Goal: Information Seeking & Learning: Learn about a topic

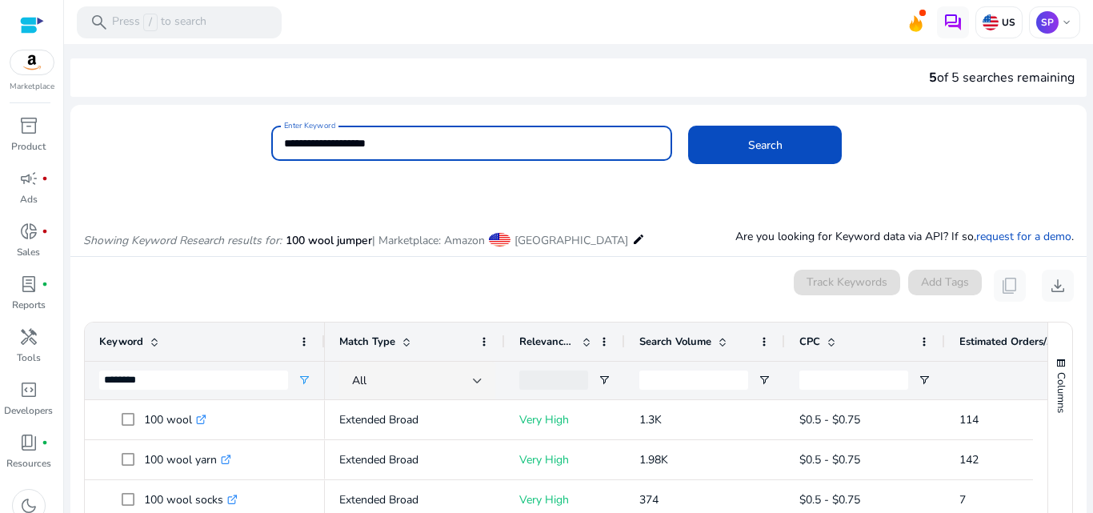
click at [431, 145] on input "**********" at bounding box center [472, 143] width 376 height 18
click at [347, 144] on input "**********" at bounding box center [472, 143] width 376 height 18
type input "**********"
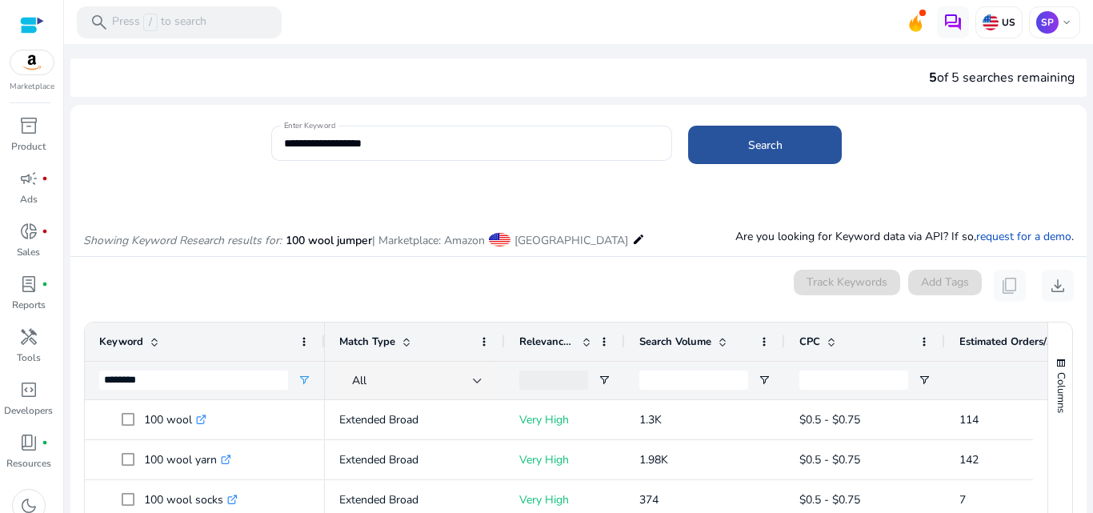
click at [719, 143] on span at bounding box center [765, 145] width 154 height 38
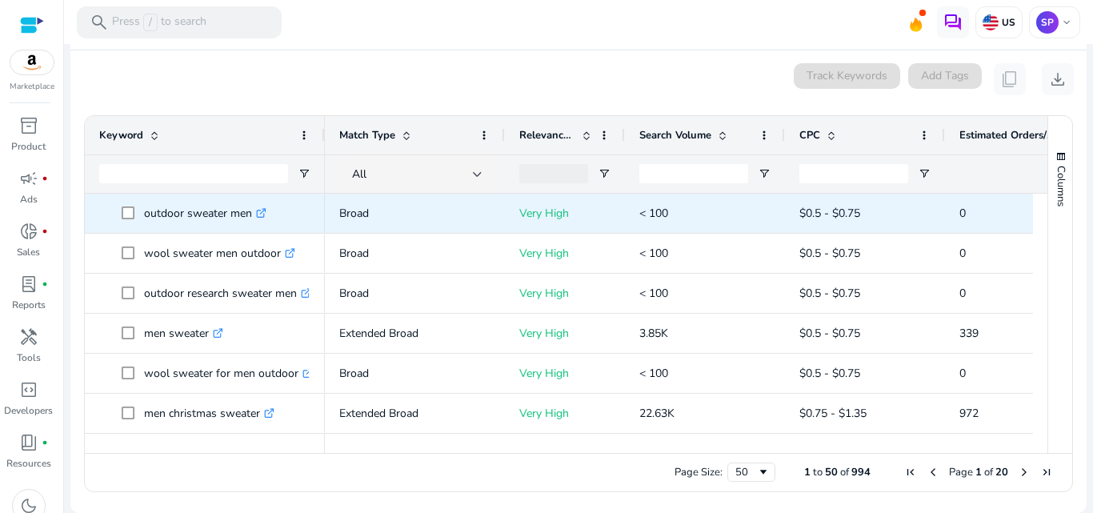
scroll to position [190, 0]
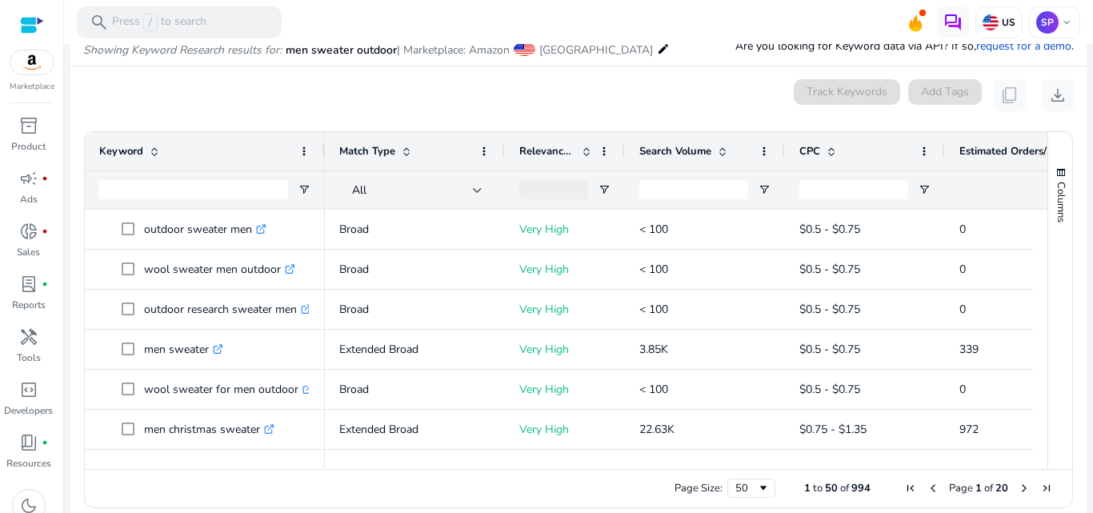
click at [661, 160] on div "Search Volume" at bounding box center [696, 151] width 114 height 30
click at [661, 160] on div "Search Volume 1" at bounding box center [696, 151] width 114 height 30
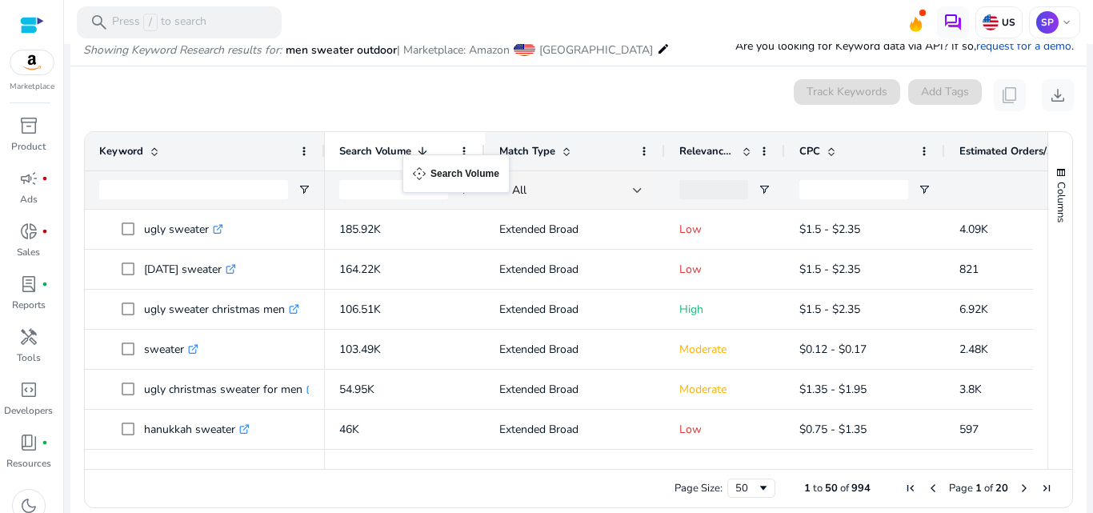
drag, startPoint x: 661, startPoint y: 160, endPoint x: 396, endPoint y: 164, distance: 264.9
click at [163, 192] on input "Keyword Filter Input" at bounding box center [193, 189] width 189 height 19
type input "*******"
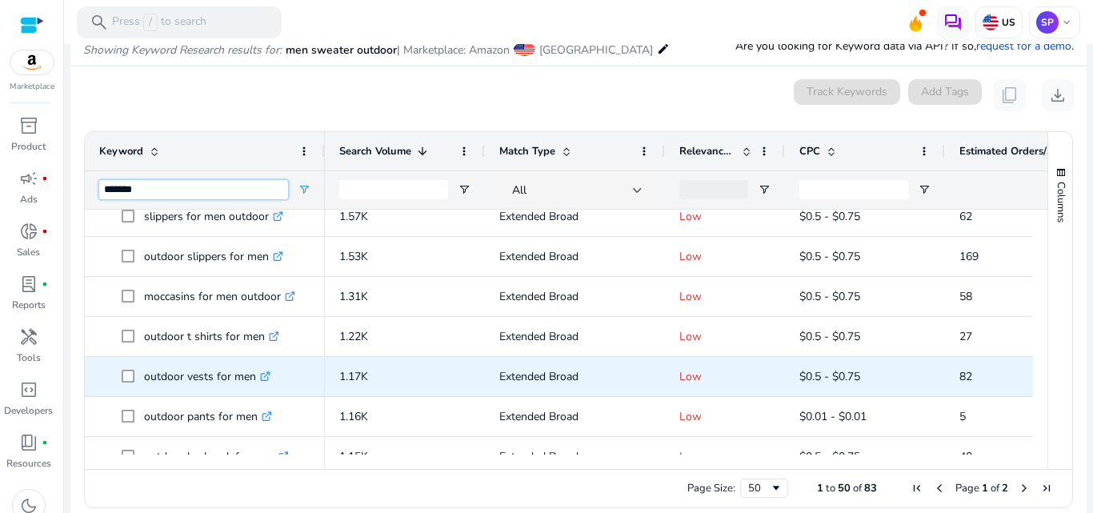
scroll to position [0, 0]
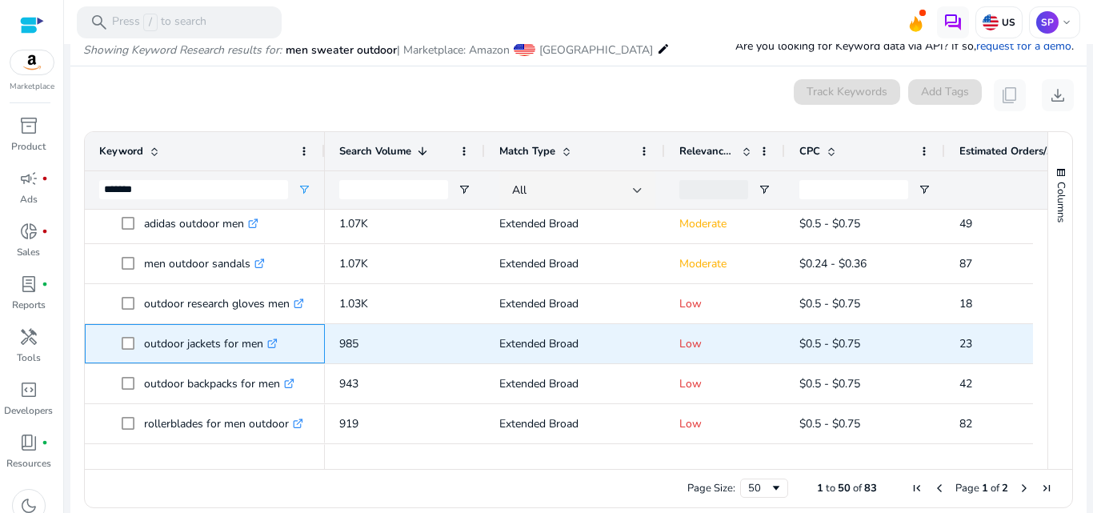
click at [274, 340] on icon at bounding box center [272, 344] width 8 height 8
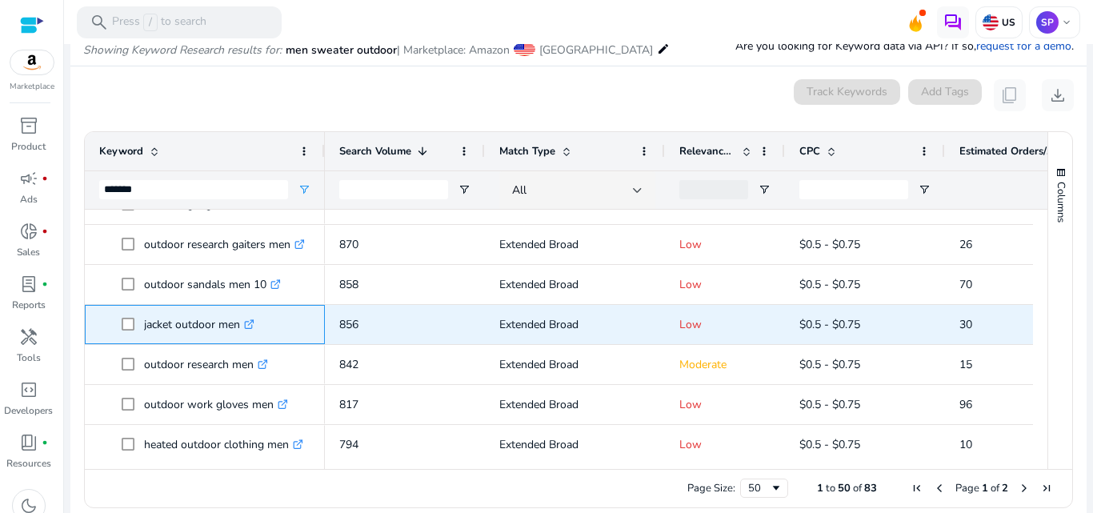
click at [254, 326] on icon ".st0{fill:#2c8af8}" at bounding box center [249, 324] width 10 height 10
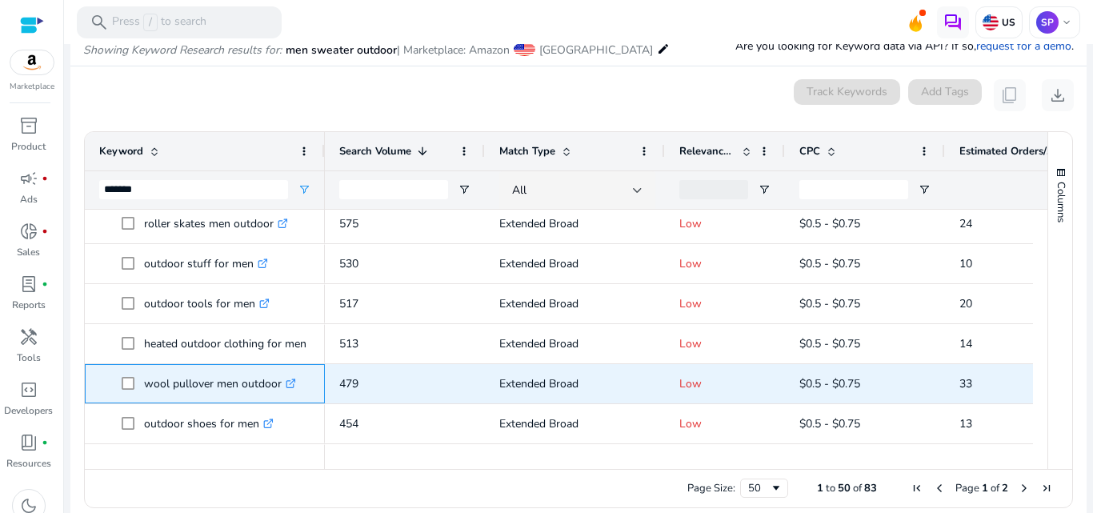
click at [290, 383] on icon ".st0{fill:#2c8af8}" at bounding box center [291, 384] width 10 height 10
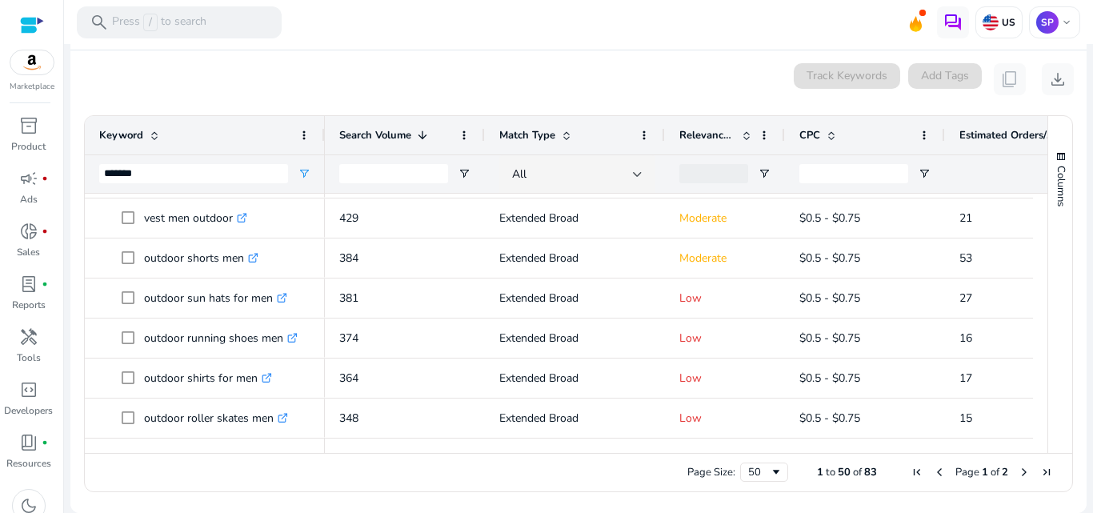
click at [1011, 473] on span "Page 1 of 2" at bounding box center [982, 472] width 152 height 14
click at [1018, 472] on span "Next Page" at bounding box center [1024, 472] width 13 height 13
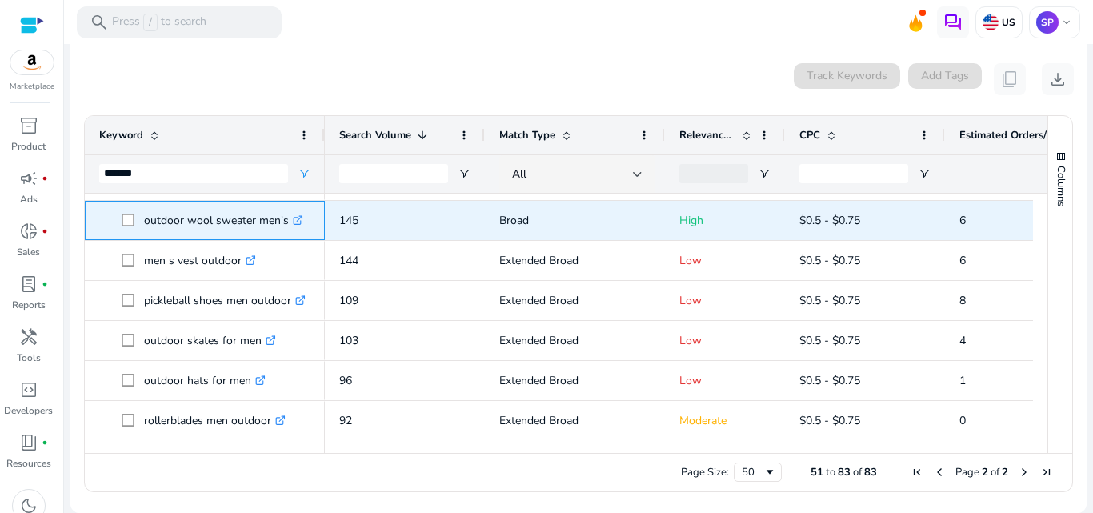
click at [301, 223] on icon ".st0{fill:#2c8af8}" at bounding box center [298, 220] width 10 height 10
drag, startPoint x: 145, startPoint y: 220, endPoint x: 286, endPoint y: 219, distance: 140.8
click at [286, 219] on p "outdoor wool sweater men's .st0{fill:#2c8af8}" at bounding box center [223, 220] width 159 height 33
copy p "outdoor wool sweater men's"
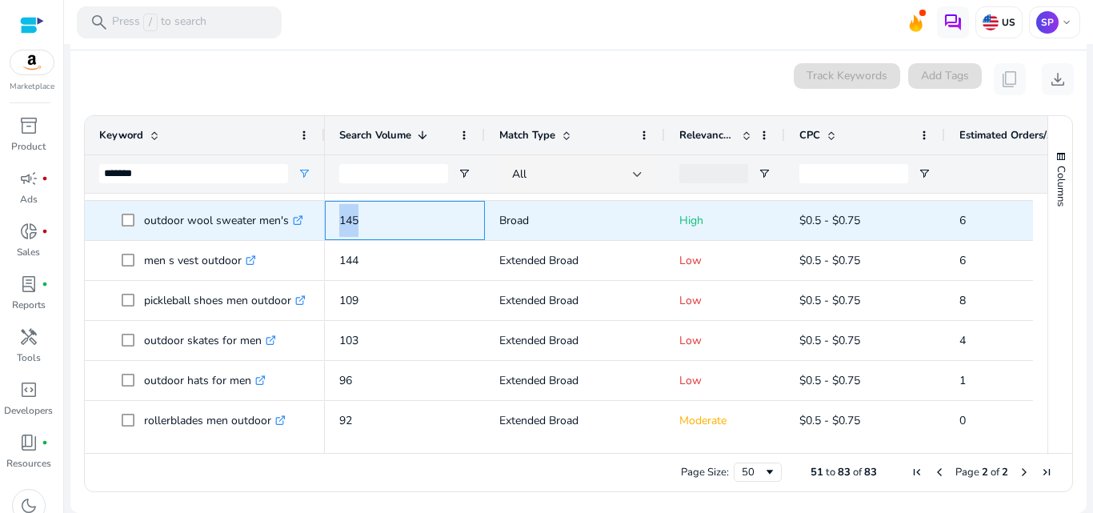
drag, startPoint x: 333, startPoint y: 219, endPoint x: 372, endPoint y: 218, distance: 39.2
click at [372, 218] on div "145" at bounding box center [405, 220] width 160 height 39
copy span "145"
drag, startPoint x: 362, startPoint y: 218, endPoint x: 336, endPoint y: 217, distance: 25.6
click at [336, 217] on div "145" at bounding box center [405, 220] width 160 height 39
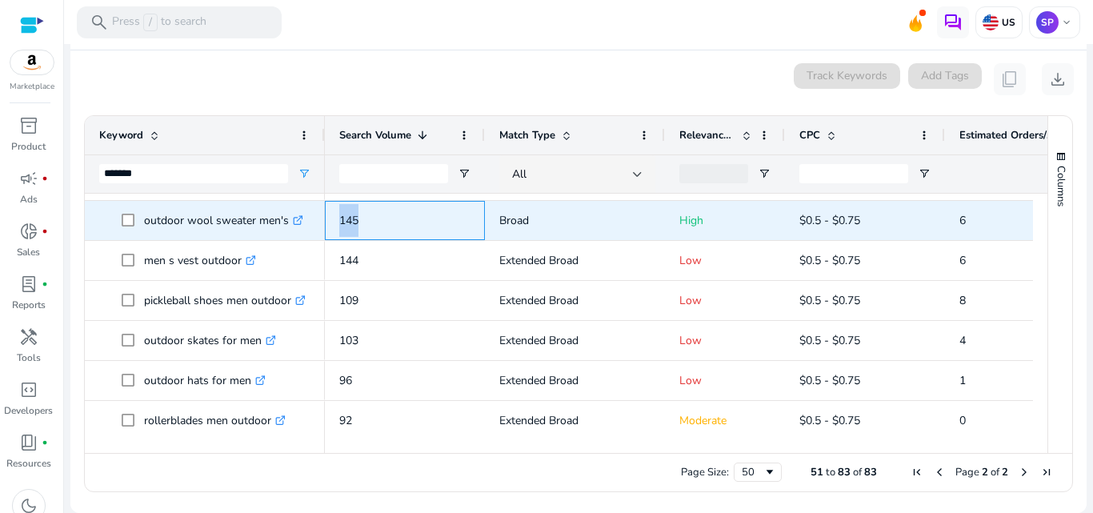
copy span "145"
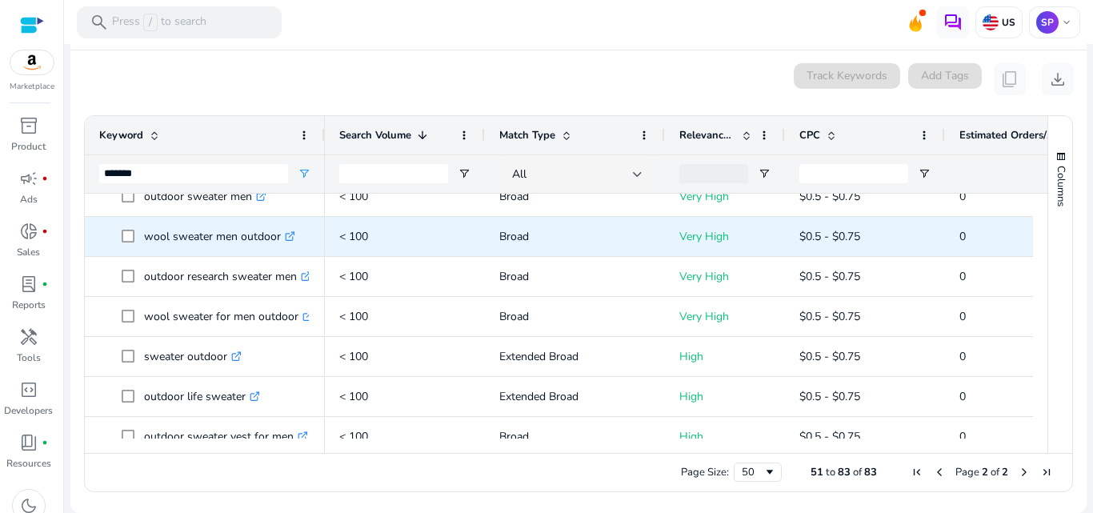
scroll to position [644, 0]
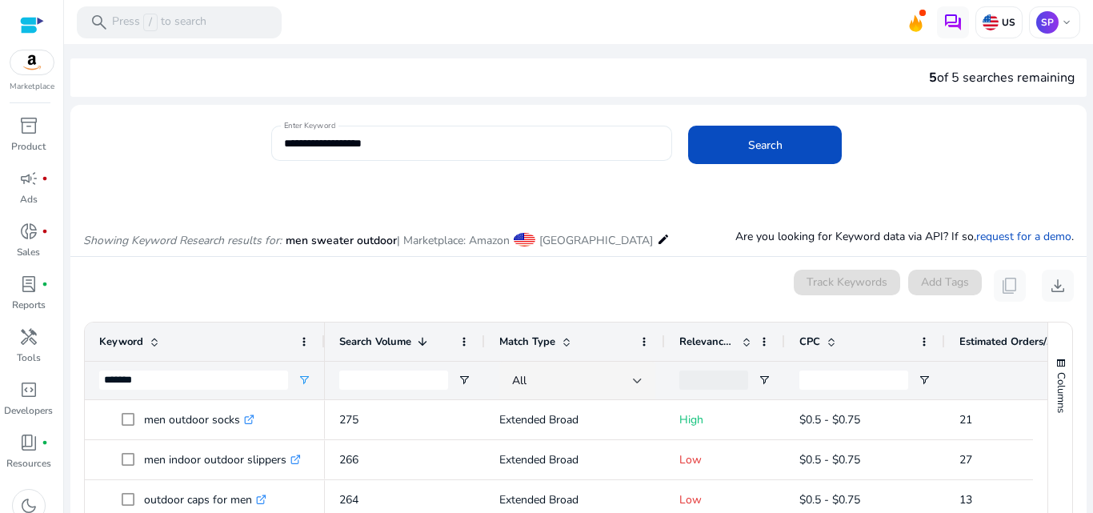
click at [412, 149] on input "**********" at bounding box center [472, 143] width 376 height 18
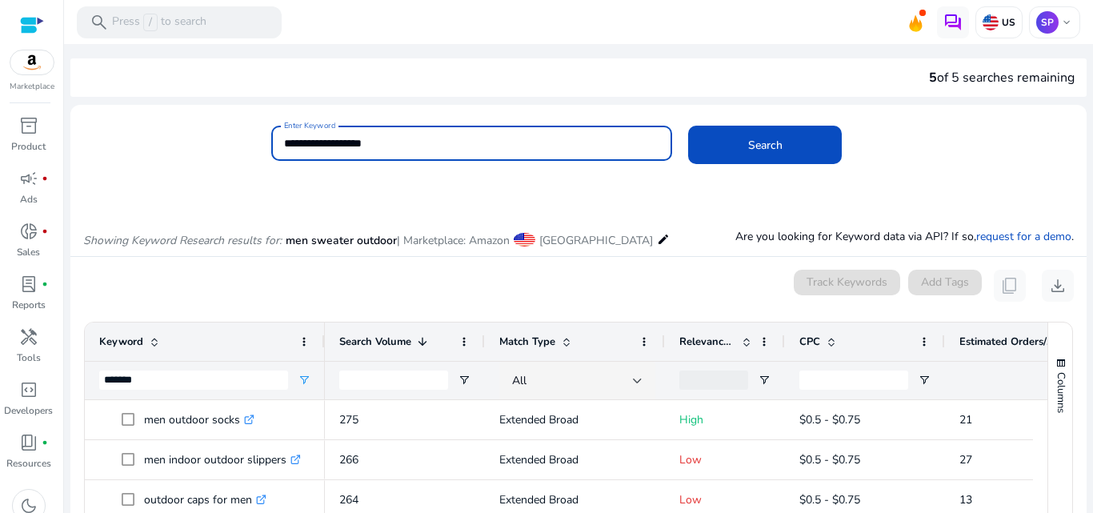
click at [349, 142] on input "**********" at bounding box center [472, 143] width 376 height 18
type input "*"
type input "**********"
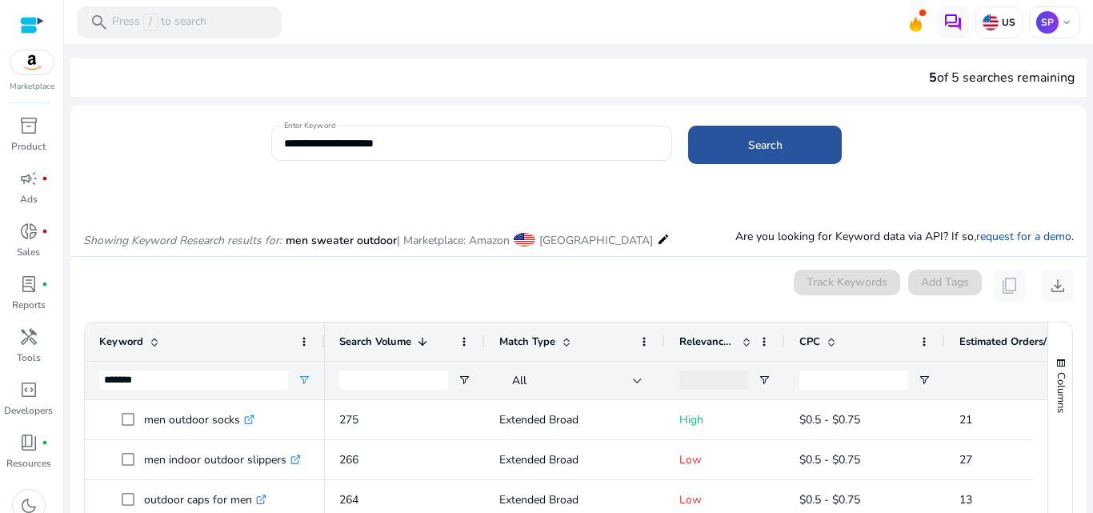
click at [724, 154] on span at bounding box center [765, 145] width 154 height 38
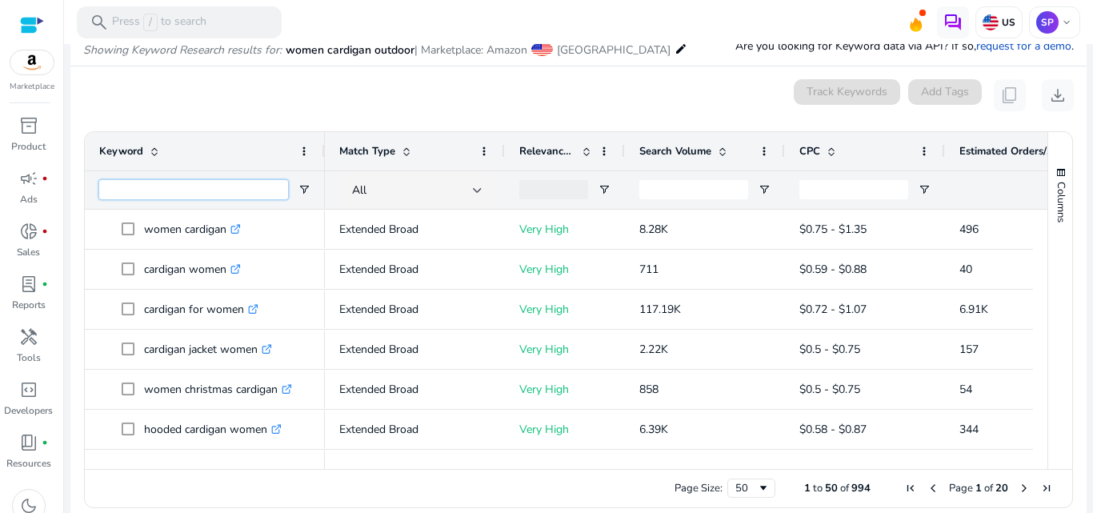
click at [248, 194] on input "Keyword Filter Input" at bounding box center [193, 189] width 189 height 19
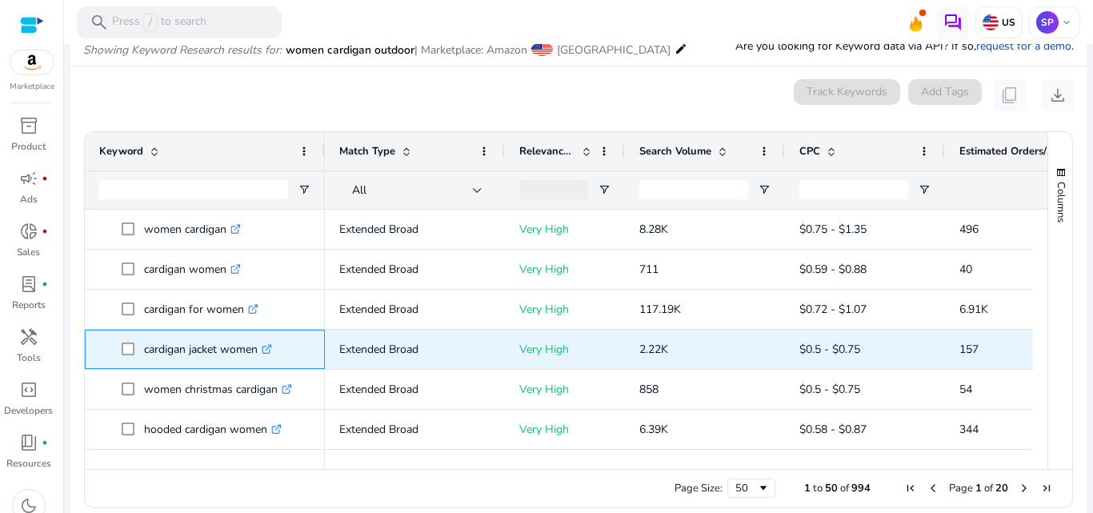
click at [272, 349] on icon ".st0{fill:#2c8af8}" at bounding box center [267, 349] width 10 height 10
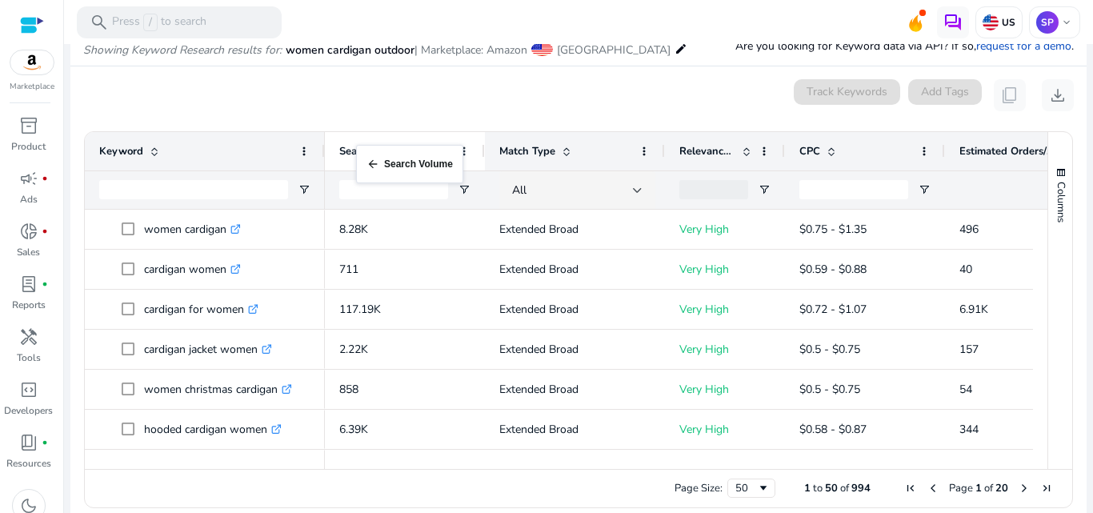
drag, startPoint x: 666, startPoint y: 145, endPoint x: 364, endPoint y: 154, distance: 301.8
click at [425, 142] on div "Search Volume" at bounding box center [396, 151] width 114 height 30
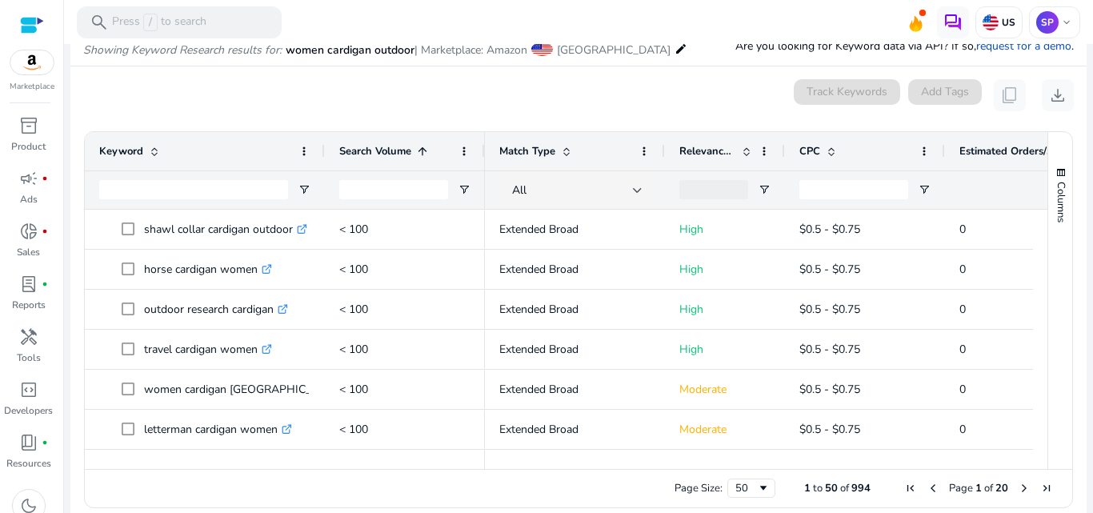
click at [425, 142] on div "Search Volume 1" at bounding box center [396, 151] width 114 height 30
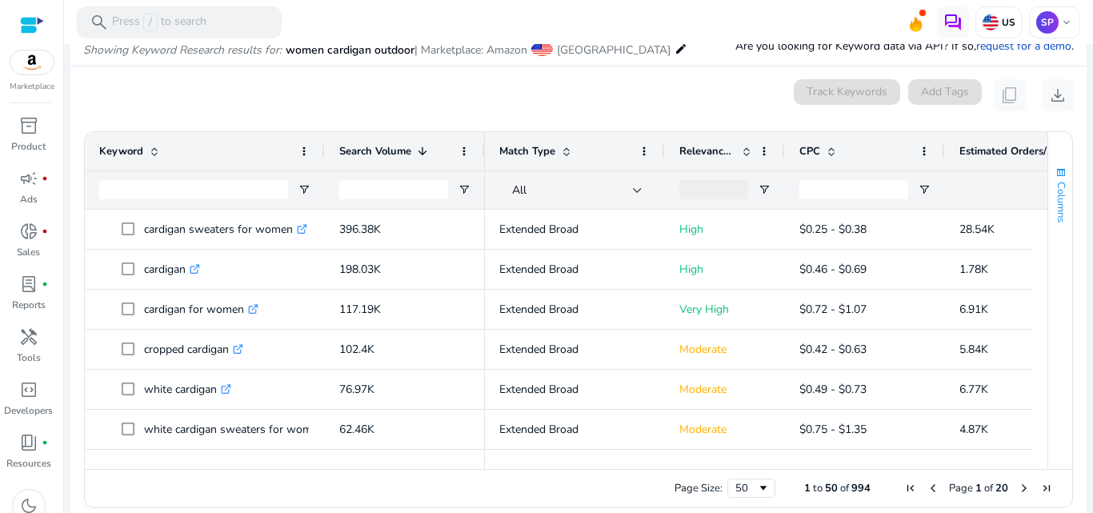
click at [1062, 211] on button "Columns" at bounding box center [1060, 194] width 24 height 86
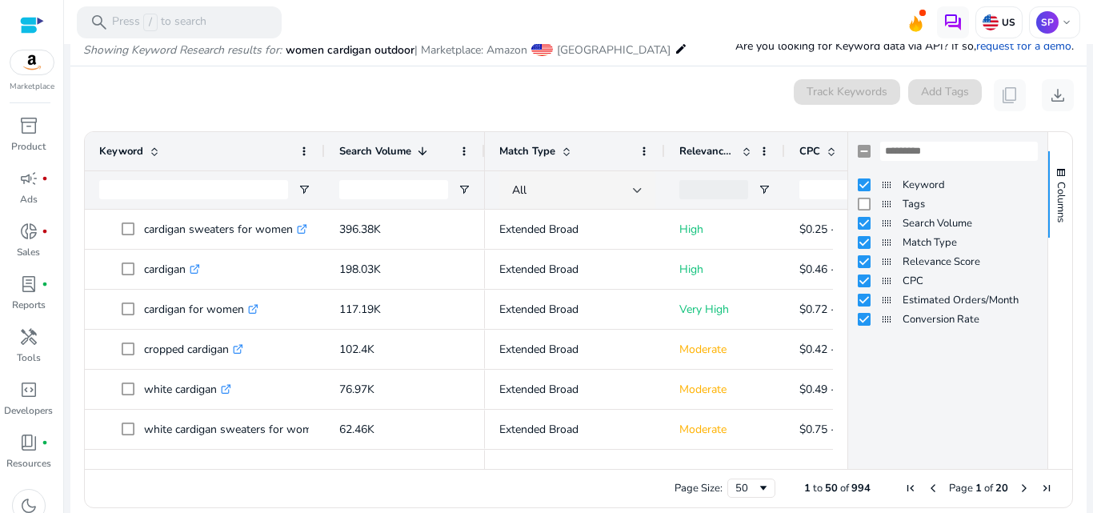
click at [1063, 259] on div "Columns" at bounding box center [1060, 300] width 24 height 337
click at [667, 89] on div "0 keyword(s) selected Track Keywords Add Tags content_copy download" at bounding box center [578, 95] width 991 height 32
click at [646, 102] on div "0 keyword(s) selected Track Keywords Add Tags content_copy download" at bounding box center [578, 95] width 991 height 32
click at [1060, 200] on span "Columns" at bounding box center [1061, 202] width 14 height 41
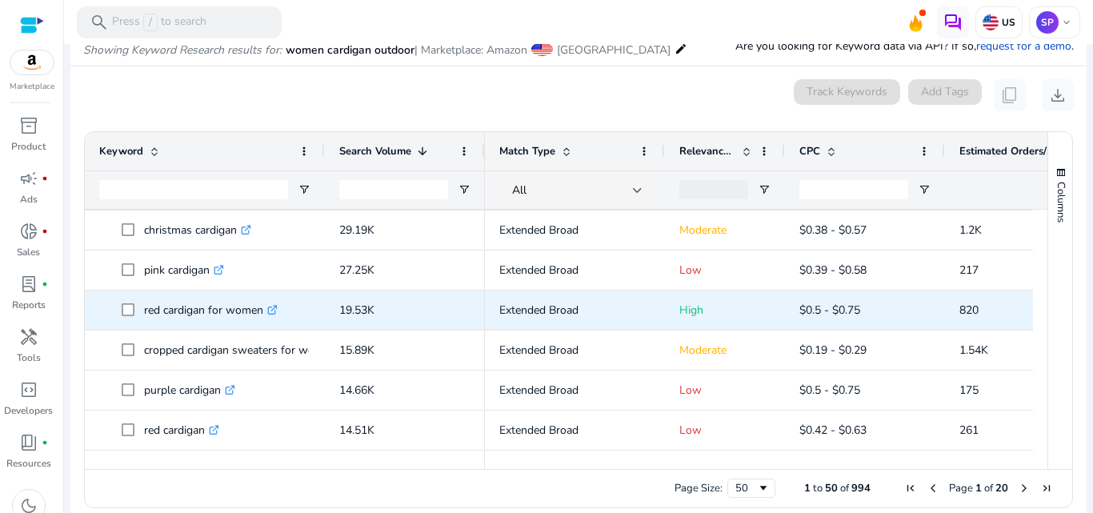
scroll to position [368, 0]
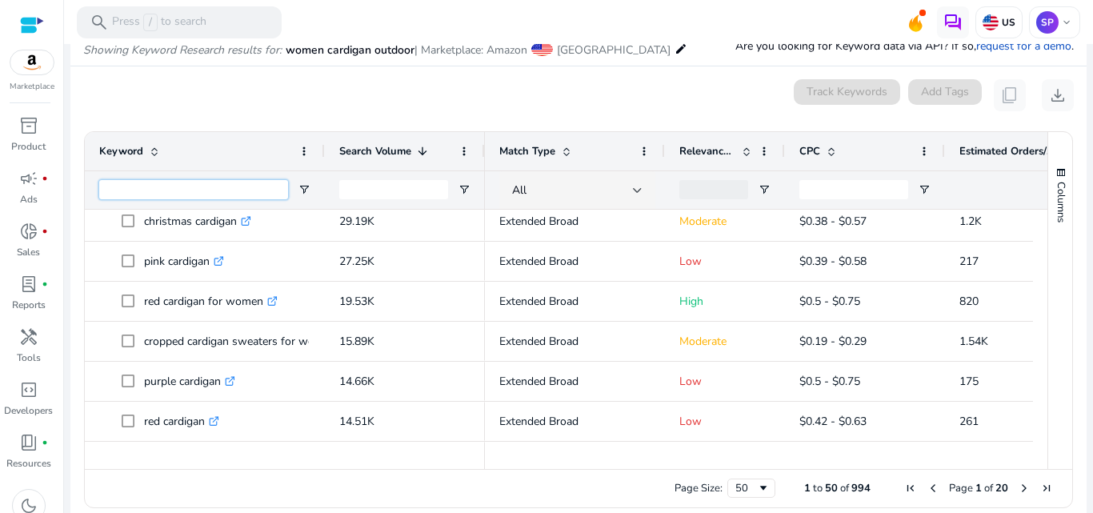
click at [187, 183] on input "Keyword Filter Input" at bounding box center [193, 189] width 189 height 19
type input "*"
type input "******"
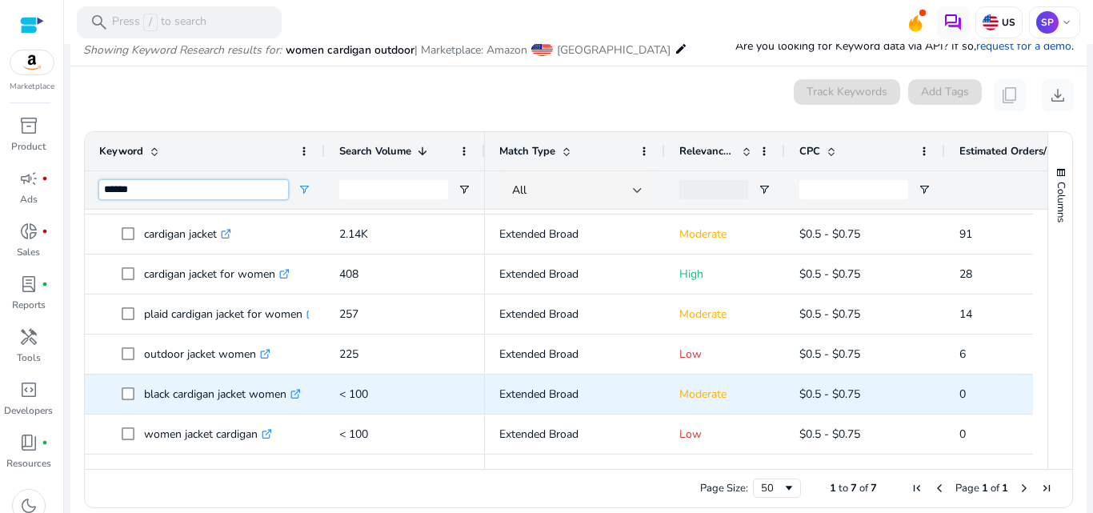
scroll to position [36, 0]
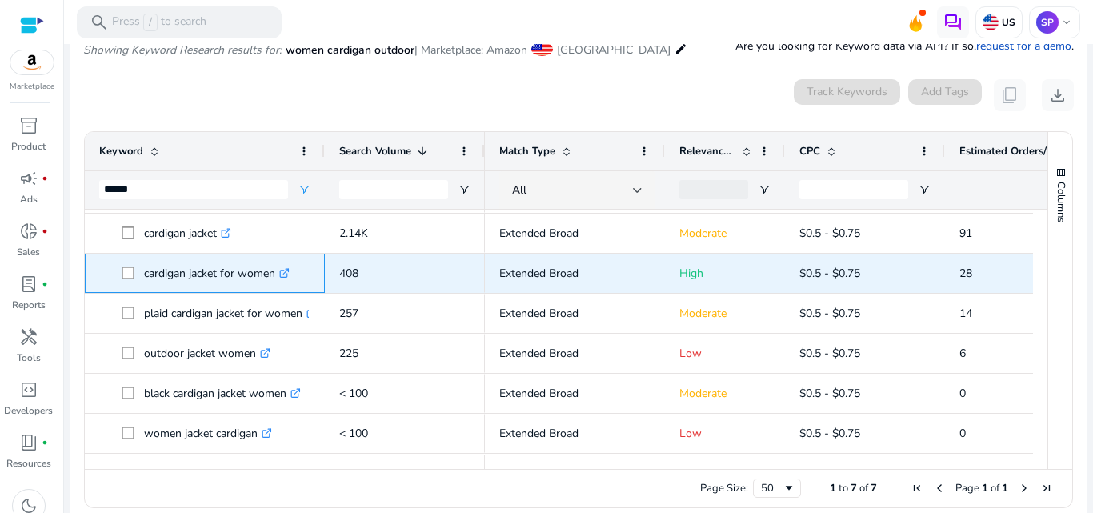
click at [285, 266] on link ".st0{fill:#2c8af8}" at bounding box center [282, 273] width 14 height 15
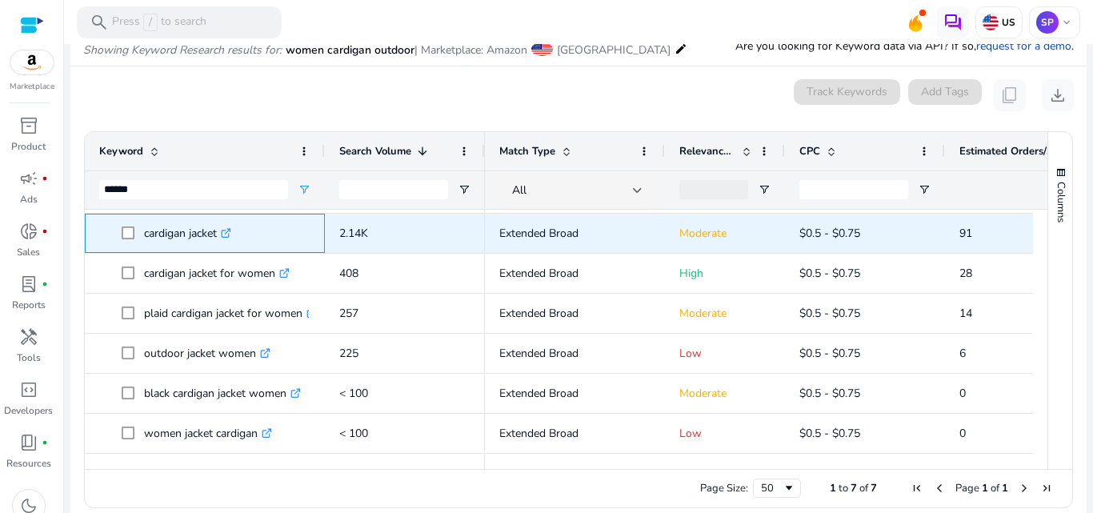
drag, startPoint x: 138, startPoint y: 235, endPoint x: 221, endPoint y: 234, distance: 83.2
click at [221, 234] on span "cardigan jacket .st0{fill:#2c8af8}" at bounding box center [216, 233] width 189 height 33
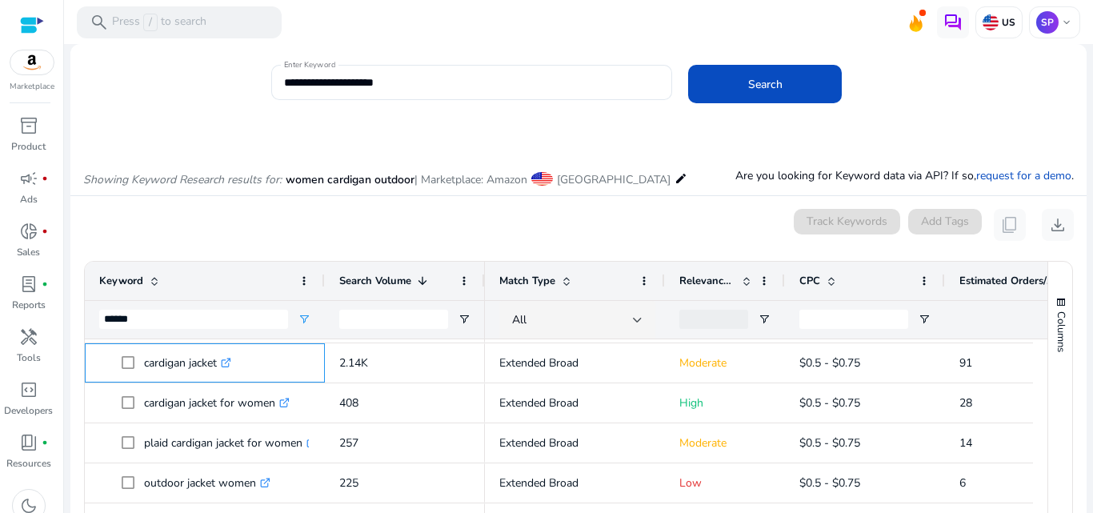
scroll to position [57, 0]
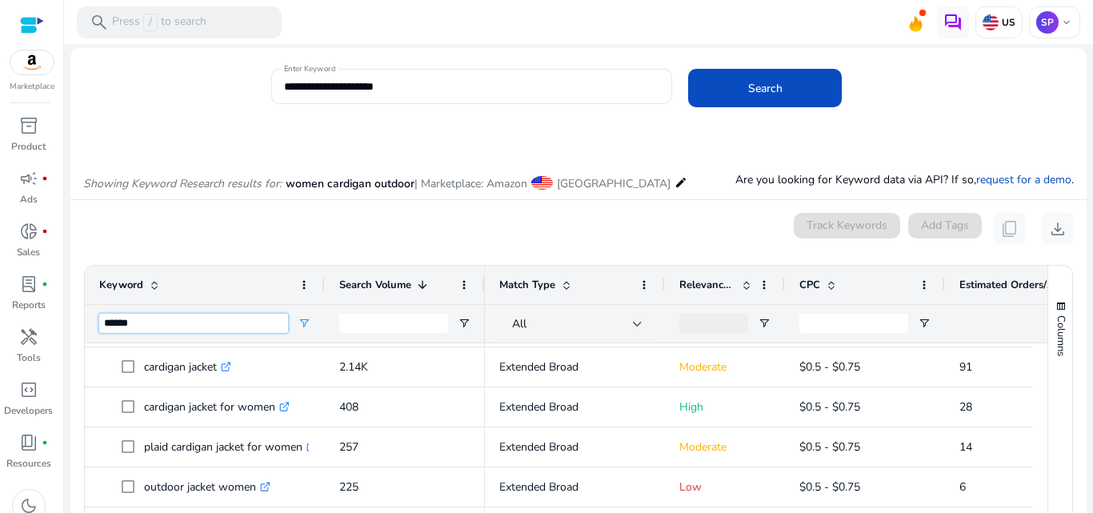
click at [210, 329] on input "******" at bounding box center [193, 323] width 189 height 19
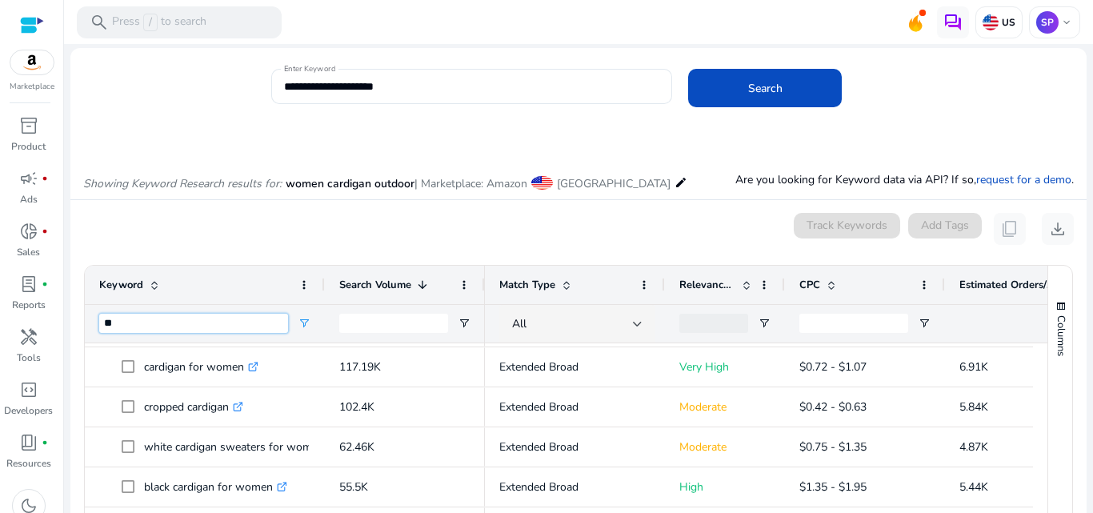
scroll to position [36, 0]
type input "*******"
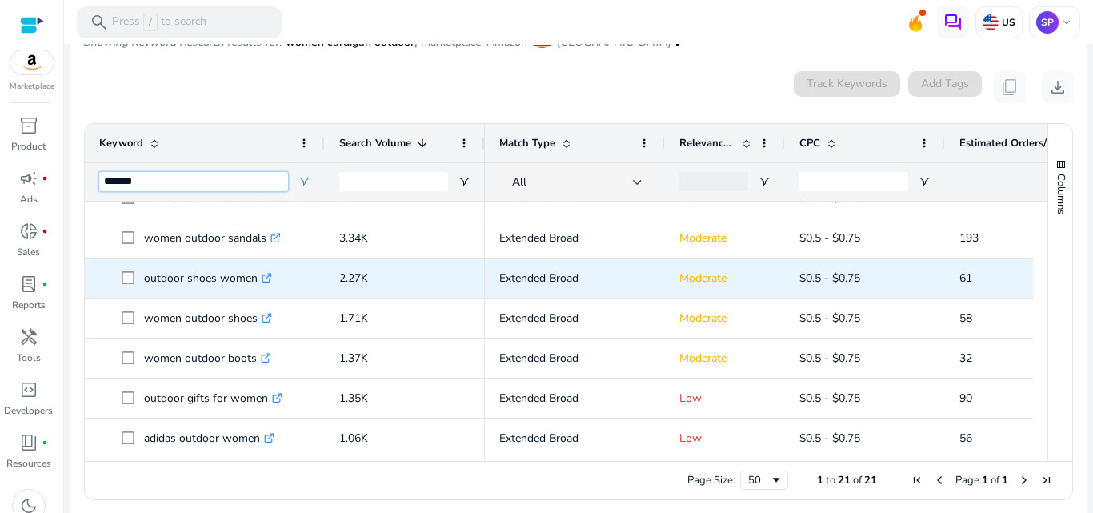
scroll to position [64, 0]
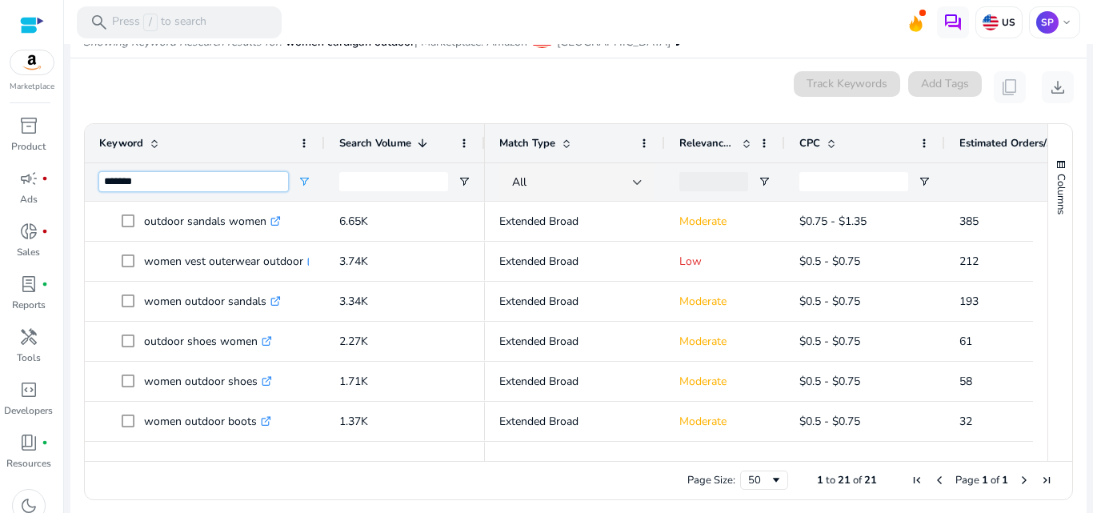
click at [168, 184] on input "*******" at bounding box center [193, 181] width 189 height 19
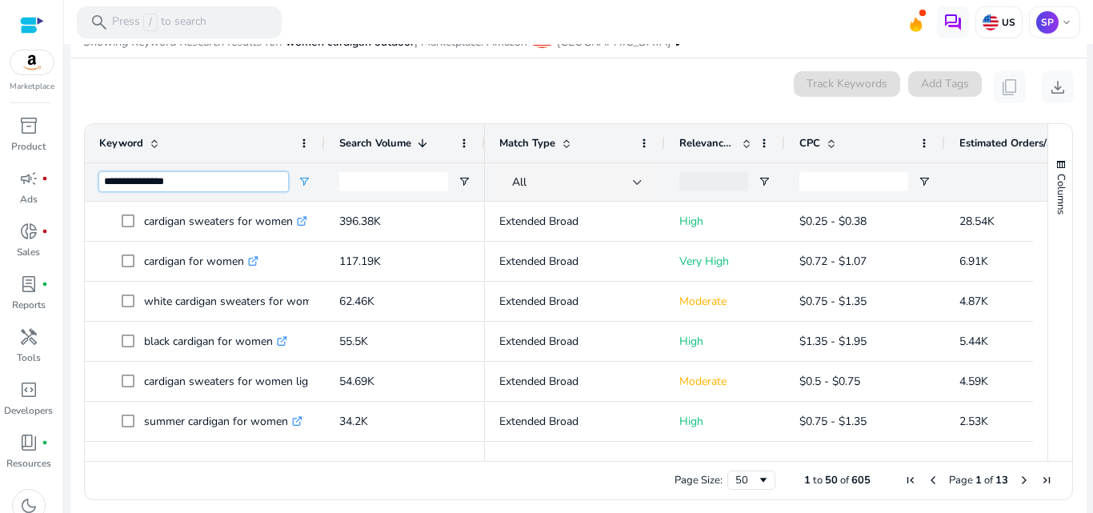
type input "**********"
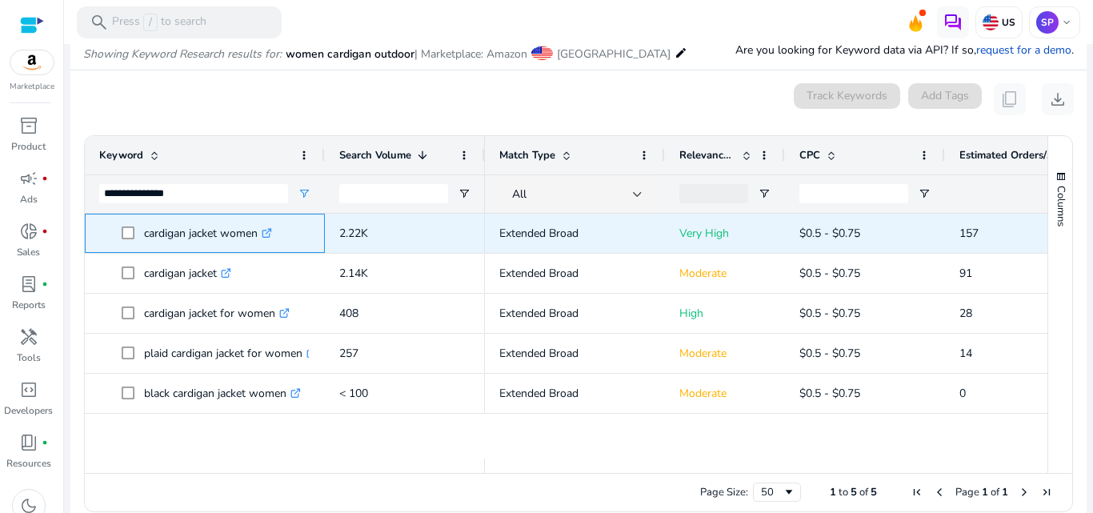
drag, startPoint x: 145, startPoint y: 231, endPoint x: 258, endPoint y: 229, distance: 112.9
click at [258, 229] on p "cardigan jacket women .st0{fill:#2c8af8}" at bounding box center [208, 233] width 128 height 33
copy p "cardigan jacket women"
click at [272, 235] on icon ".st0{fill:#2c8af8}" at bounding box center [267, 233] width 10 height 10
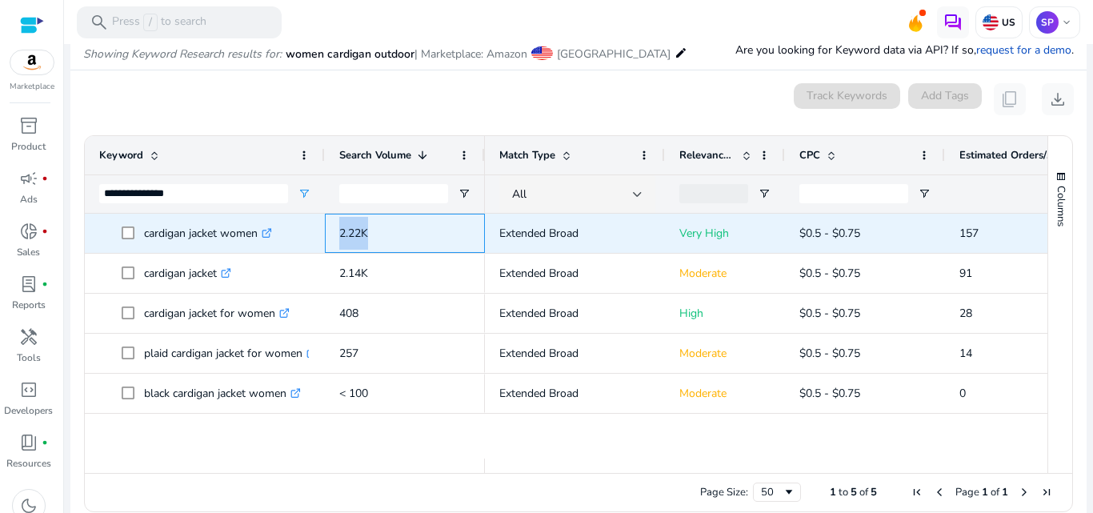
drag, startPoint x: 371, startPoint y: 230, endPoint x: 328, endPoint y: 232, distance: 43.2
click at [328, 232] on div "2.22K" at bounding box center [405, 233] width 160 height 39
copy span "2.22K"
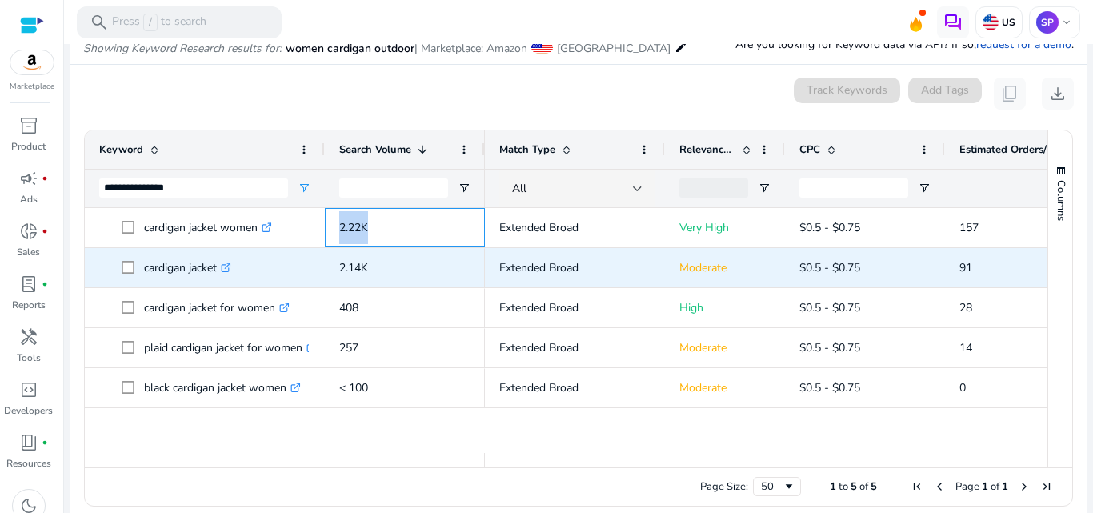
scroll to position [193, 0]
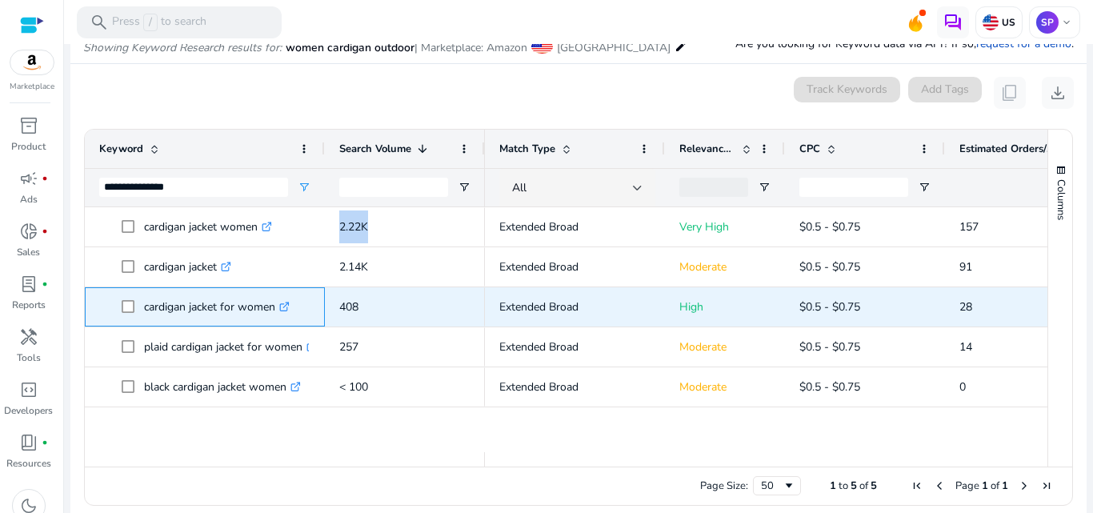
click at [284, 311] on icon ".st0{fill:#2c8af8}" at bounding box center [284, 307] width 10 height 10
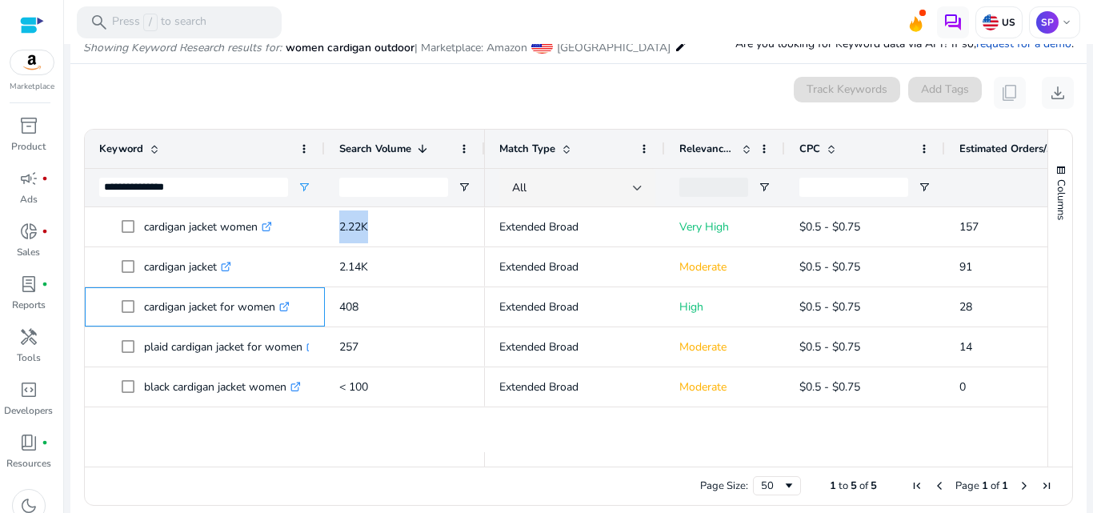
scroll to position [0, 0]
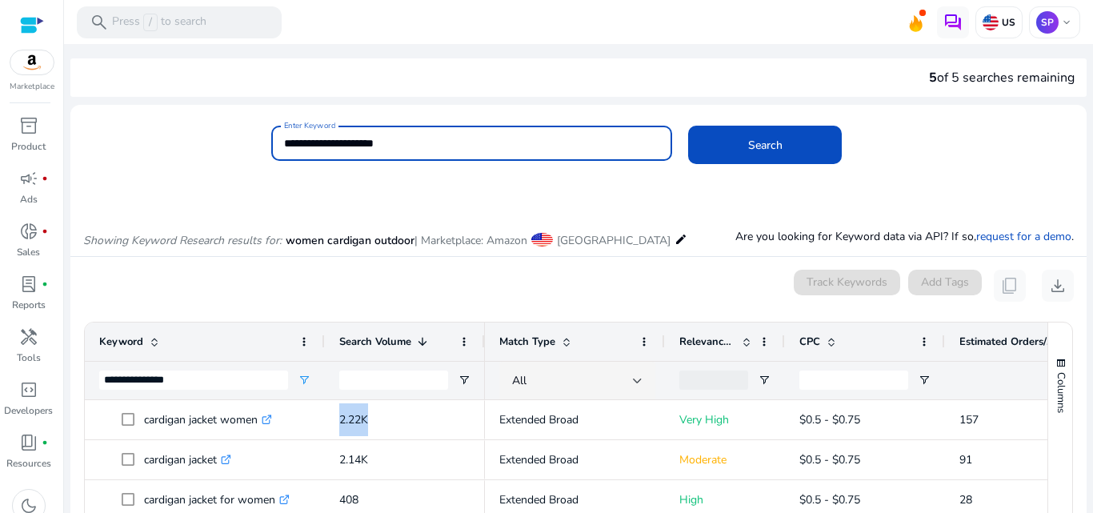
click at [438, 150] on input "**********" at bounding box center [472, 143] width 376 height 18
type input "**********"
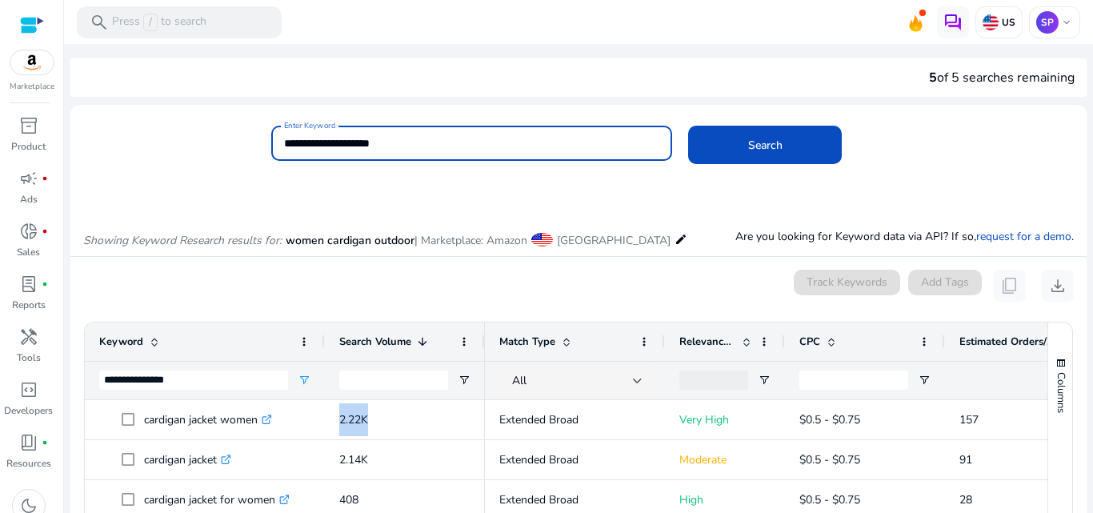
click at [688, 126] on button "Search" at bounding box center [765, 145] width 154 height 38
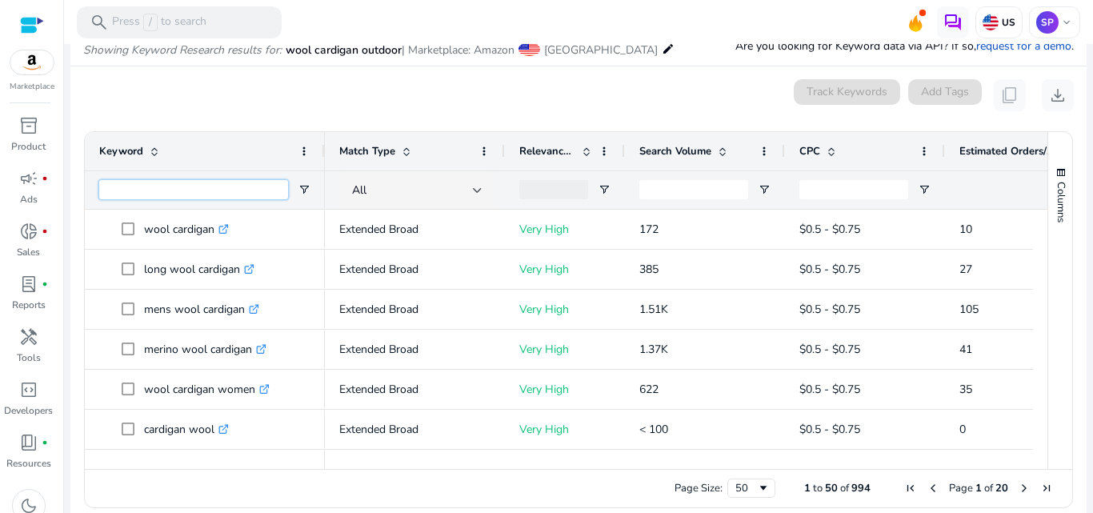
click at [200, 199] on input "Keyword Filter Input" at bounding box center [193, 189] width 189 height 19
click at [700, 163] on div "Search Volume" at bounding box center [696, 151] width 114 height 30
click at [700, 163] on div "Search Volume 1" at bounding box center [696, 151] width 114 height 30
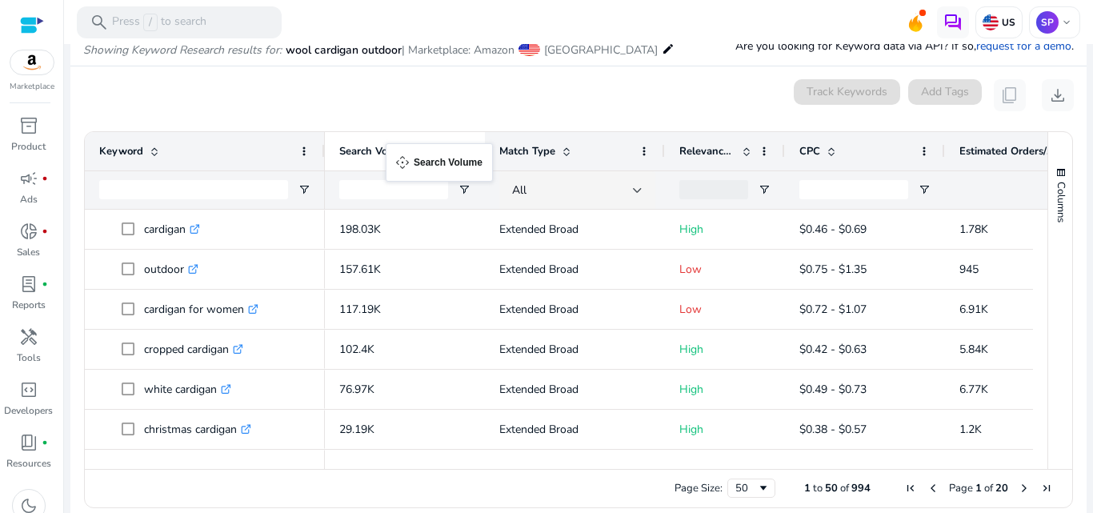
drag, startPoint x: 695, startPoint y: 154, endPoint x: 394, endPoint y: 153, distance: 301.7
click at [187, 189] on input "Keyword Filter Input" at bounding box center [193, 189] width 189 height 19
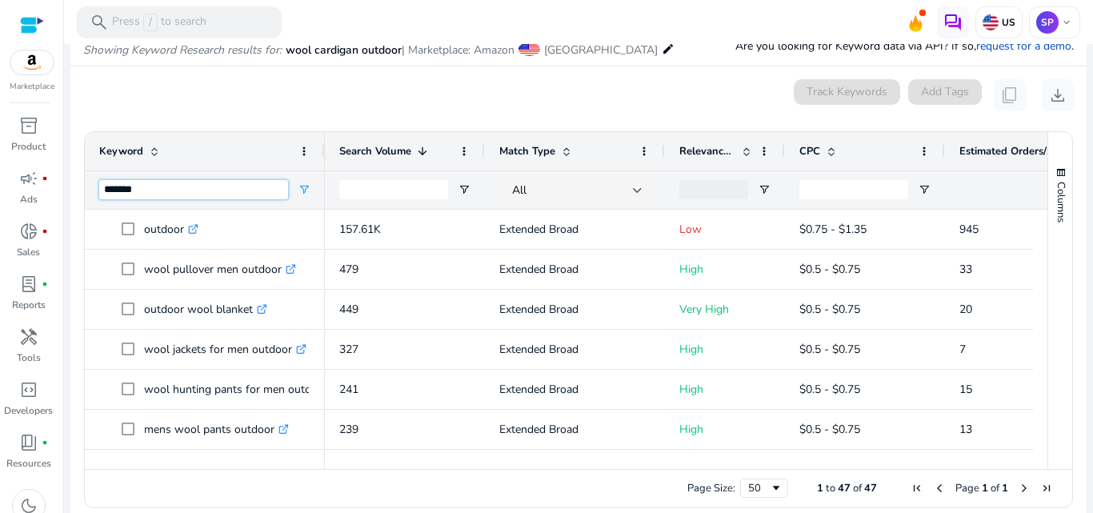
type input "*******"
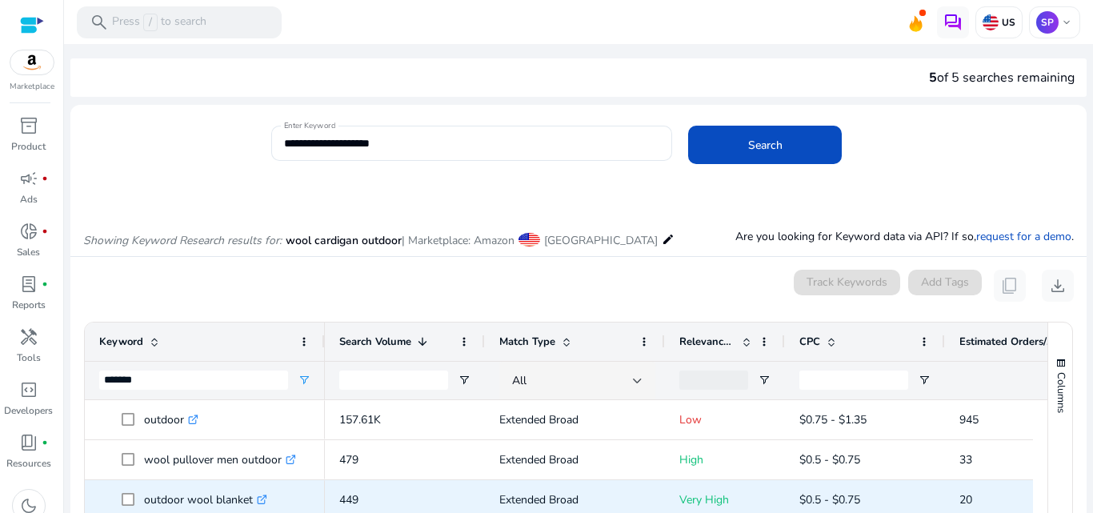
scroll to position [47, 0]
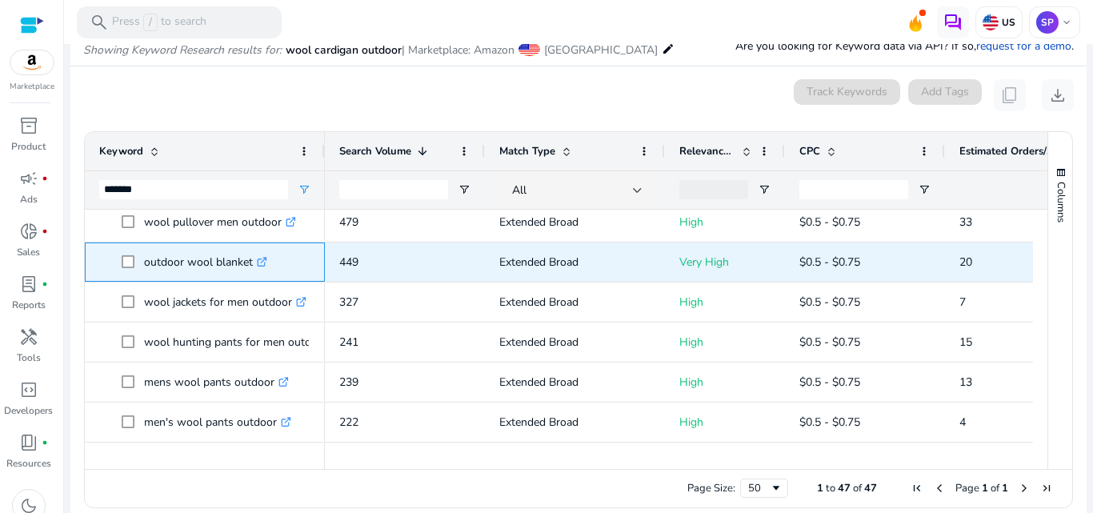
click at [261, 258] on icon at bounding box center [262, 262] width 8 height 8
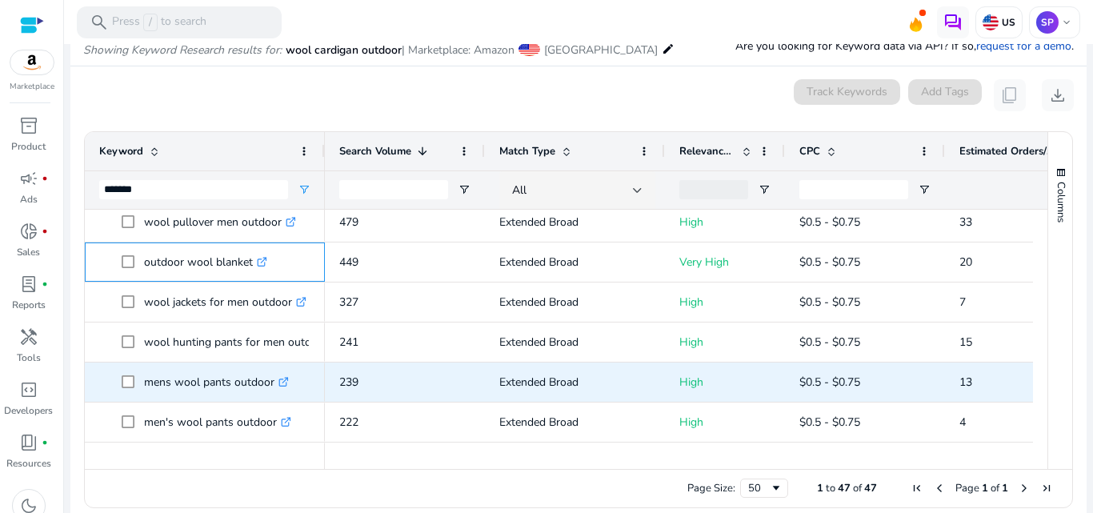
scroll to position [0, 0]
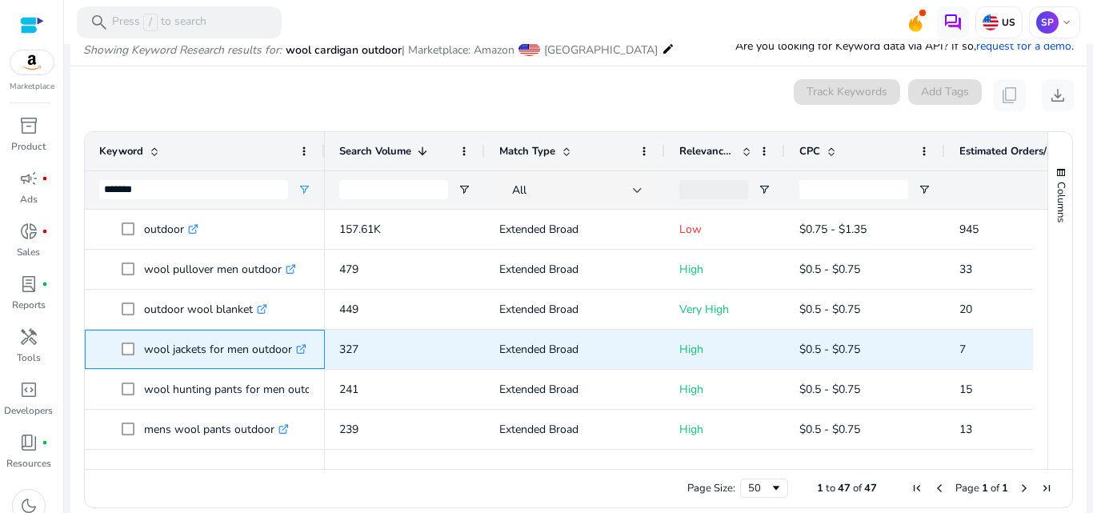
click at [300, 350] on icon ".st0{fill:#2c8af8}" at bounding box center [301, 349] width 10 height 10
drag, startPoint x: 142, startPoint y: 353, endPoint x: 295, endPoint y: 349, distance: 152.9
click at [295, 349] on span "wool jackets for men outdoor .st0{fill:#2c8af8}" at bounding box center [216, 347] width 189 height 33
copy span "wool jackets for men outdoor"
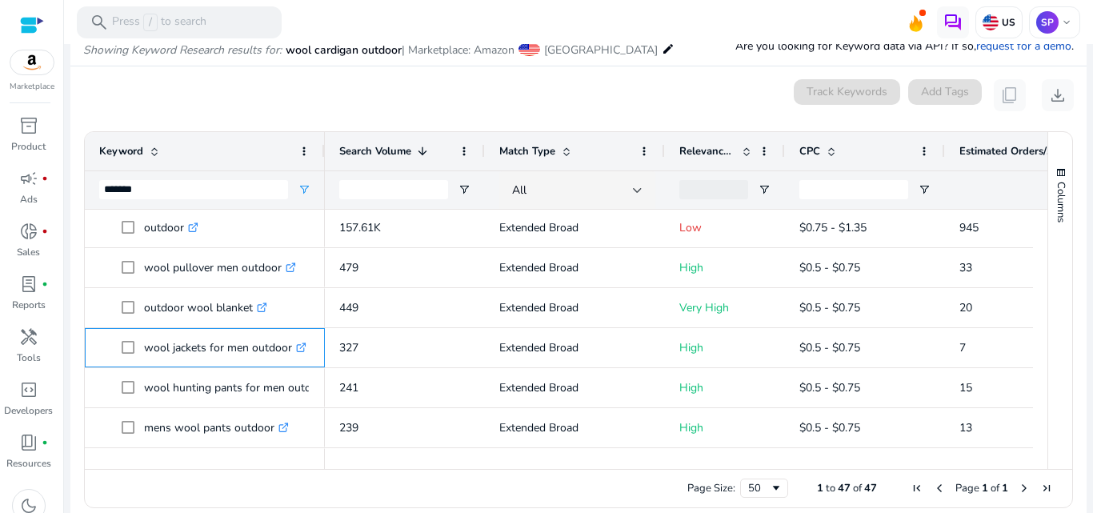
copy span "wool jackets for men outdoor"
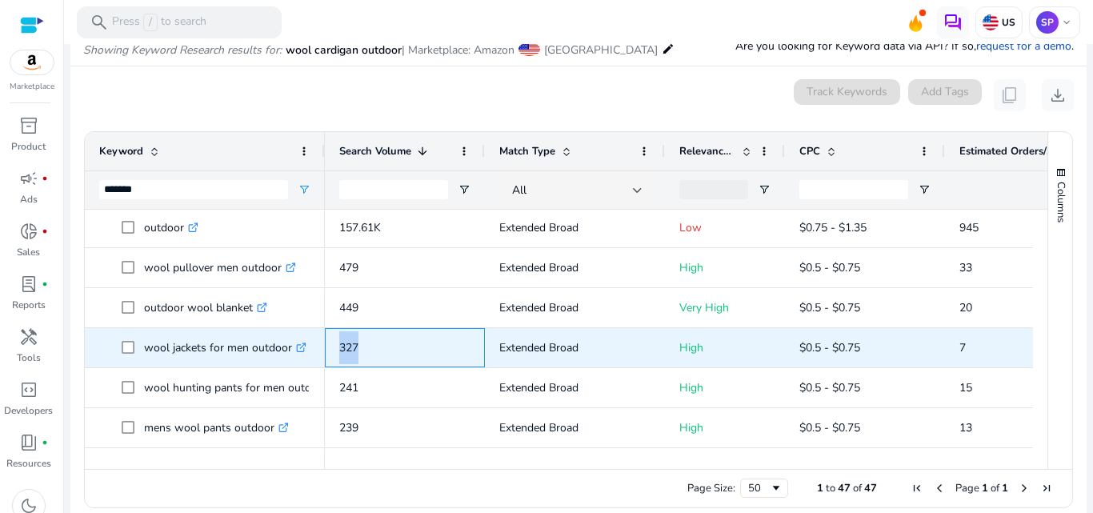
drag, startPoint x: 369, startPoint y: 350, endPoint x: 340, endPoint y: 350, distance: 28.8
click at [340, 350] on p "327" at bounding box center [404, 347] width 131 height 33
copy span "327"
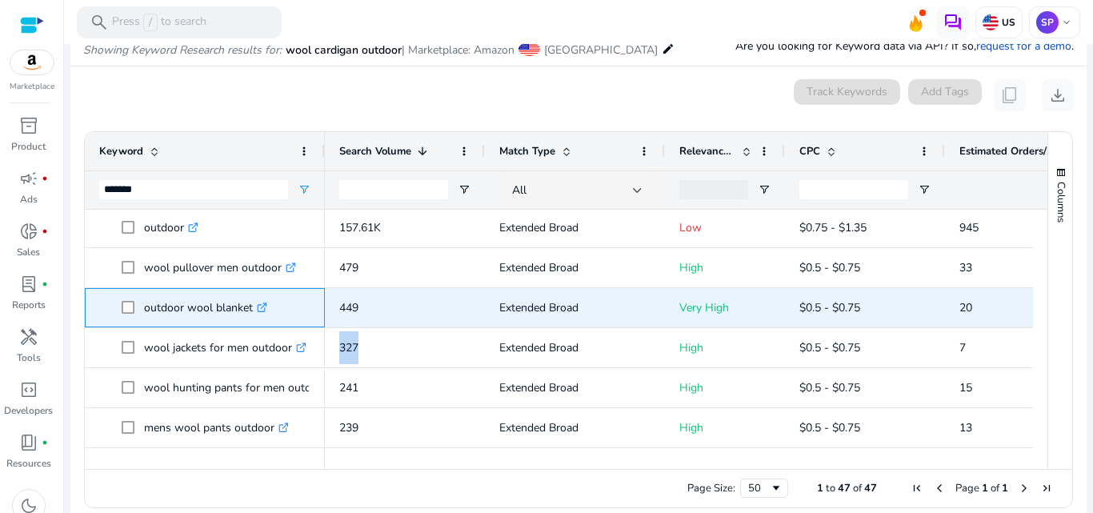
click at [257, 306] on link ".st0{fill:#2c8af8}" at bounding box center [260, 307] width 14 height 15
click at [264, 302] on icon ".st0{fill:#2c8af8}" at bounding box center [262, 307] width 10 height 10
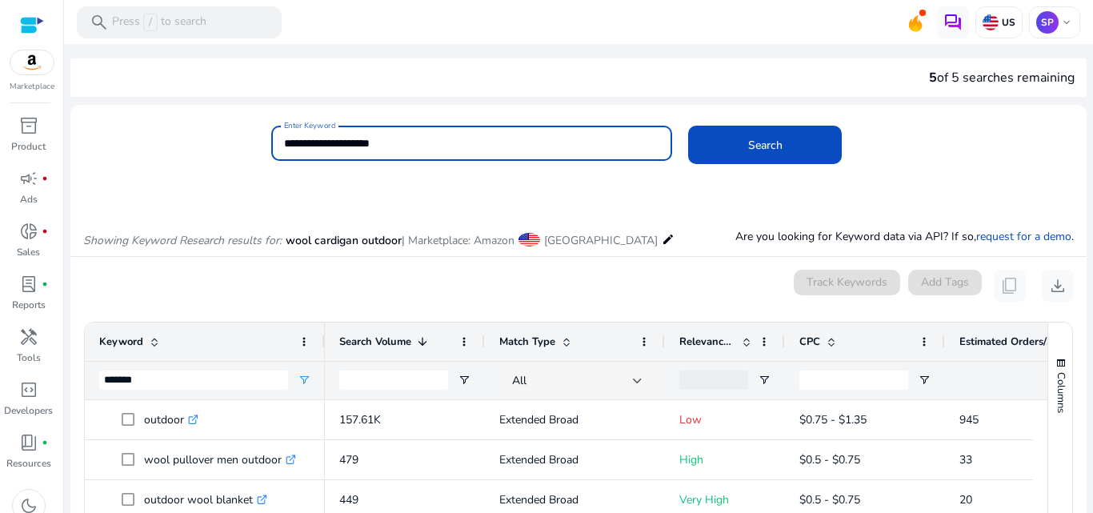
click at [483, 142] on input "**********" at bounding box center [472, 143] width 376 height 18
type input "**********"
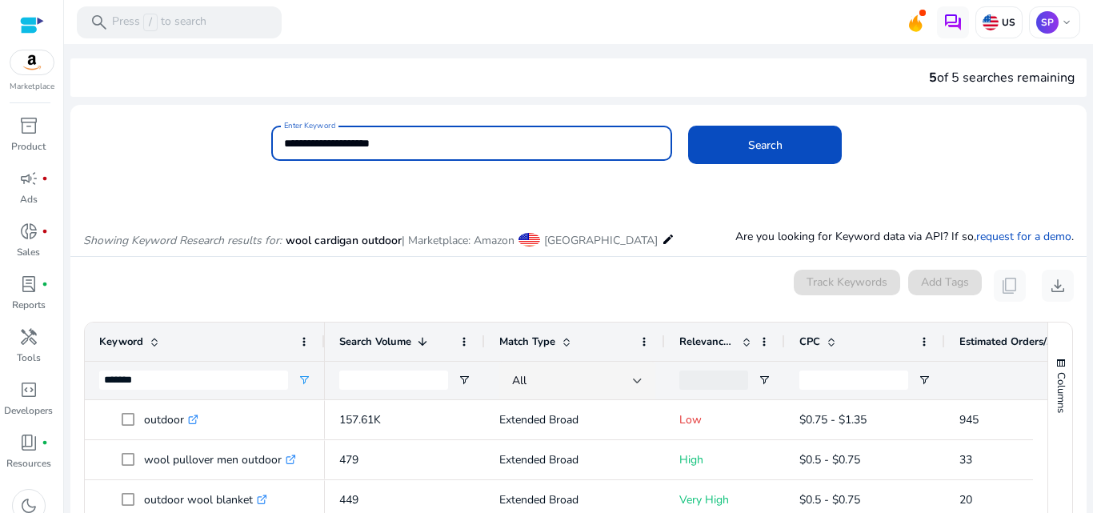
click at [688, 126] on button "Search" at bounding box center [765, 145] width 154 height 38
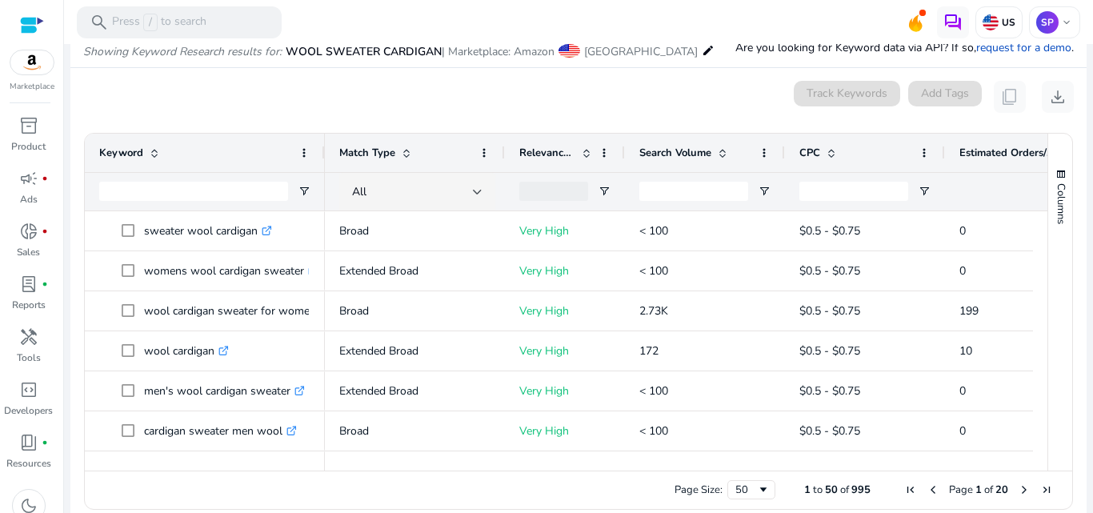
scroll to position [190, 0]
click at [666, 152] on span "Search Volume" at bounding box center [675, 151] width 72 height 14
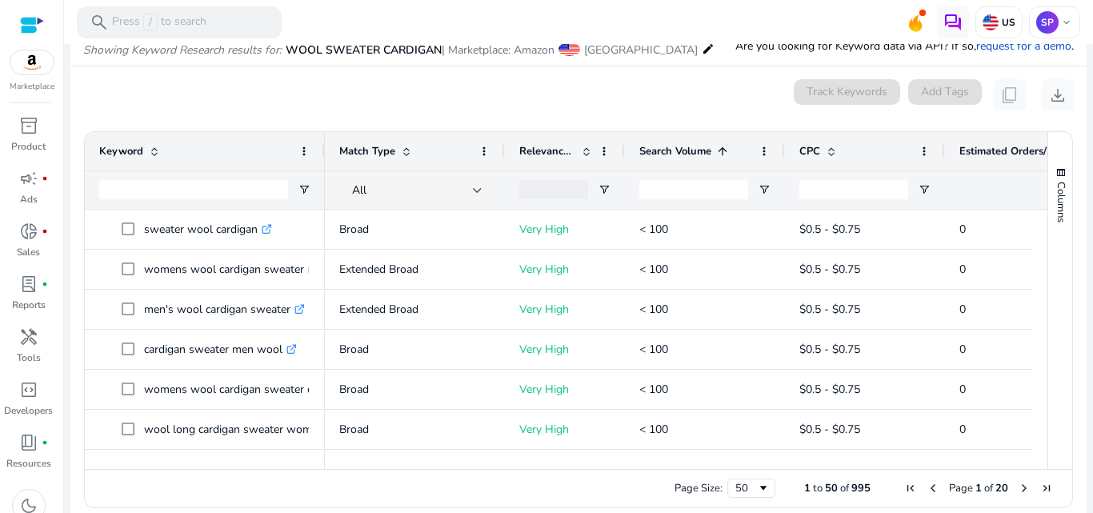
click at [666, 152] on span "Search Volume" at bounding box center [675, 151] width 72 height 14
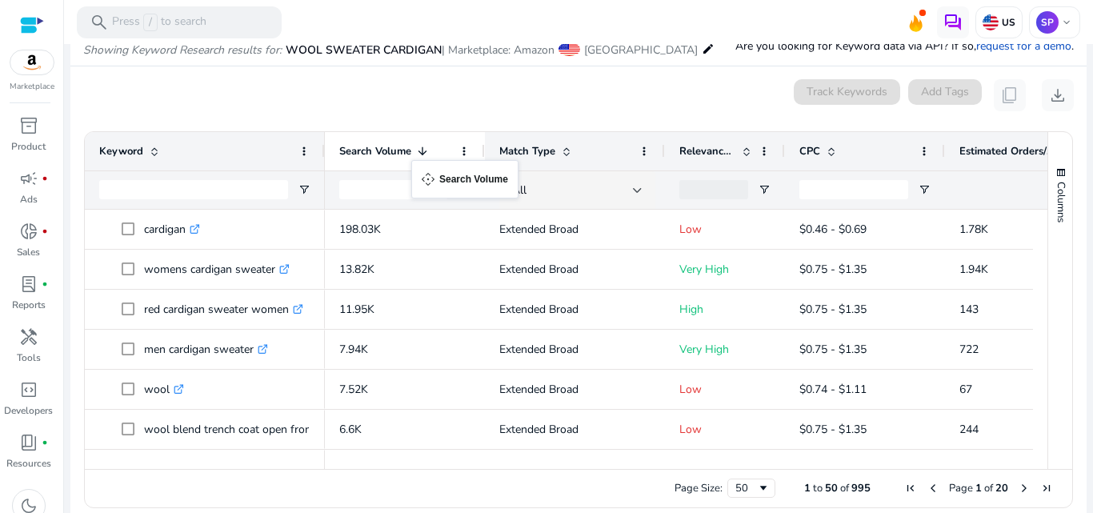
drag, startPoint x: 631, startPoint y: 150, endPoint x: 419, endPoint y: 170, distance: 212.9
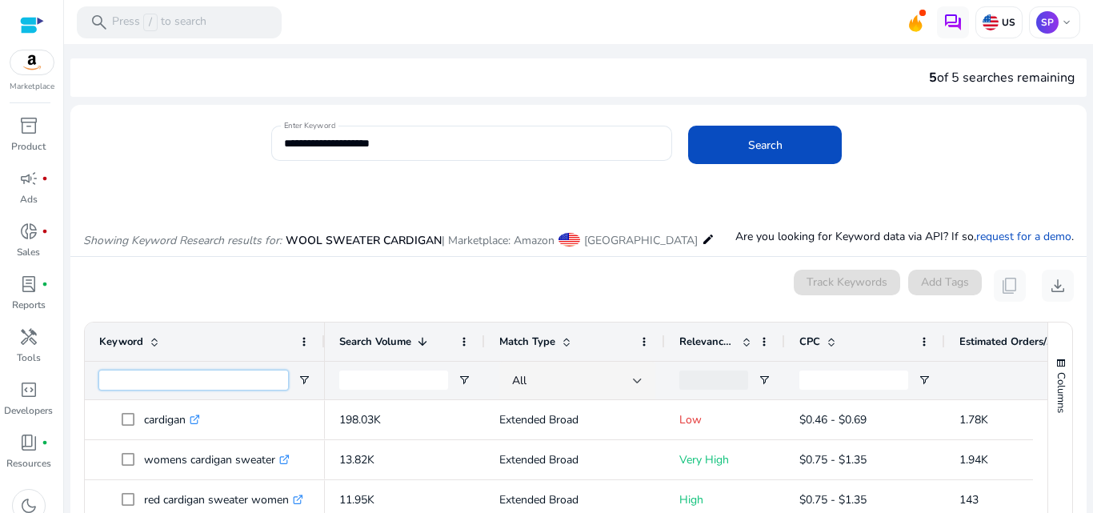
click at [178, 371] on input "Keyword Filter Input" at bounding box center [193, 380] width 189 height 19
type input "*"
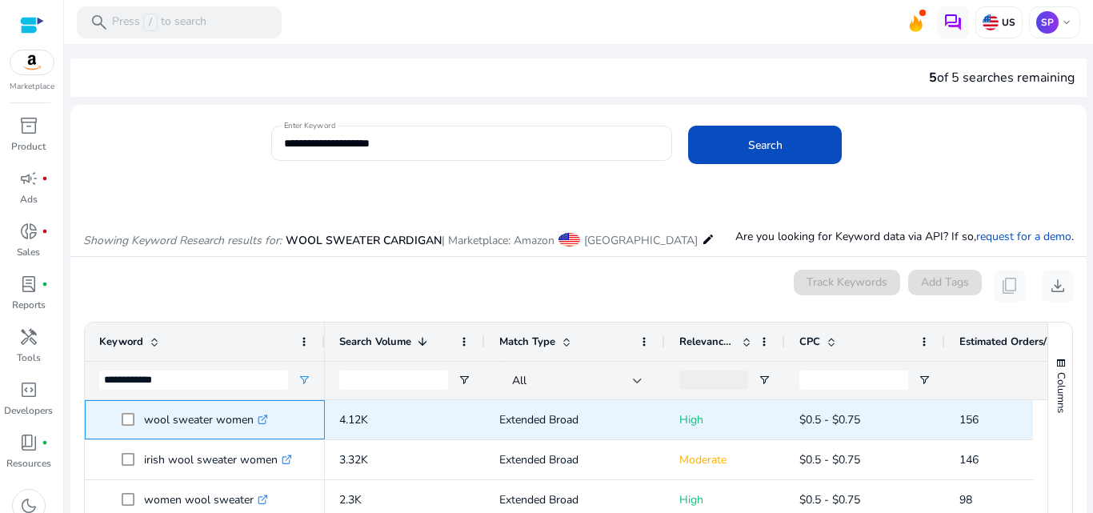
click at [266, 416] on icon ".st0{fill:#2c8af8}" at bounding box center [263, 420] width 10 height 10
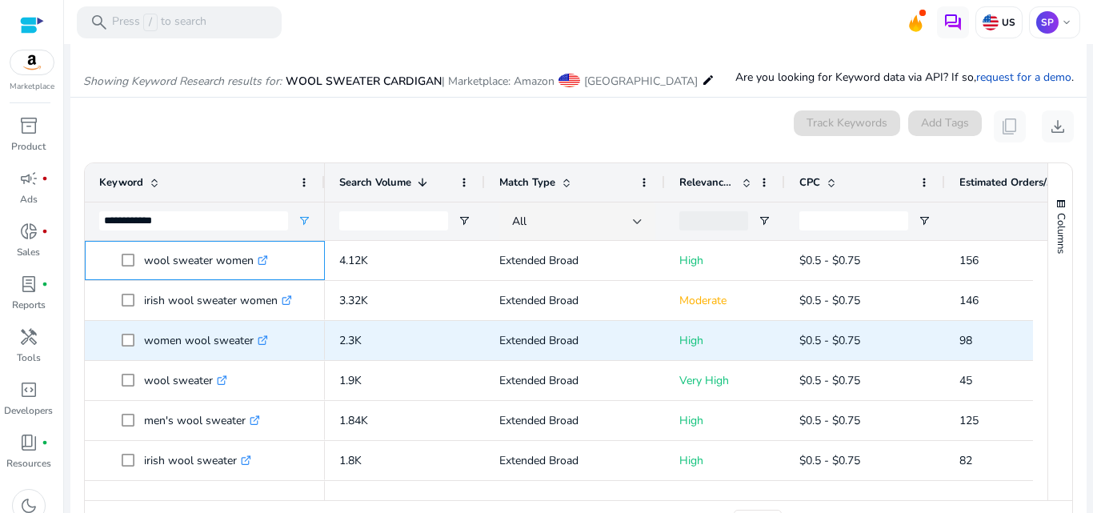
scroll to position [160, 0]
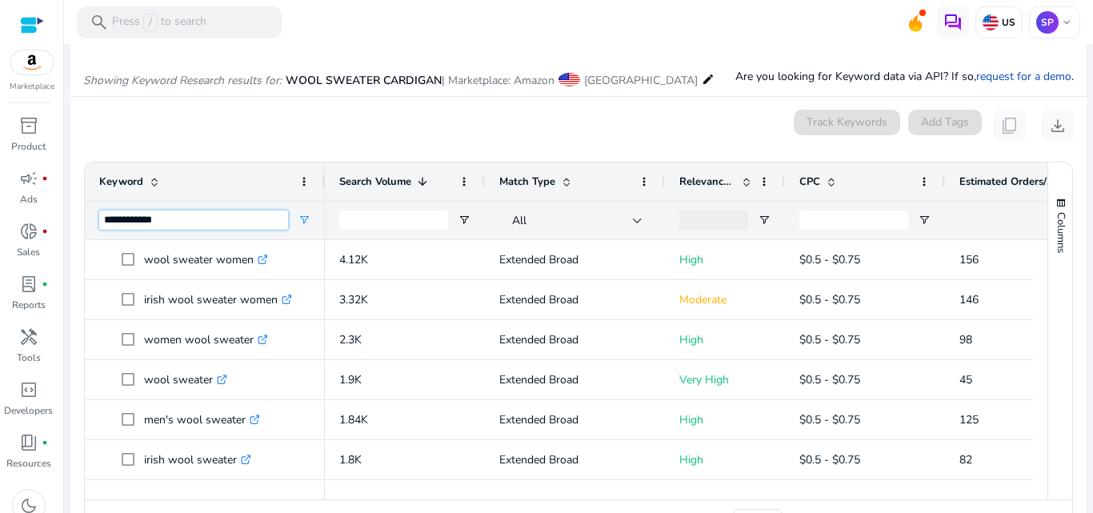
click at [190, 229] on input "**********" at bounding box center [193, 219] width 189 height 19
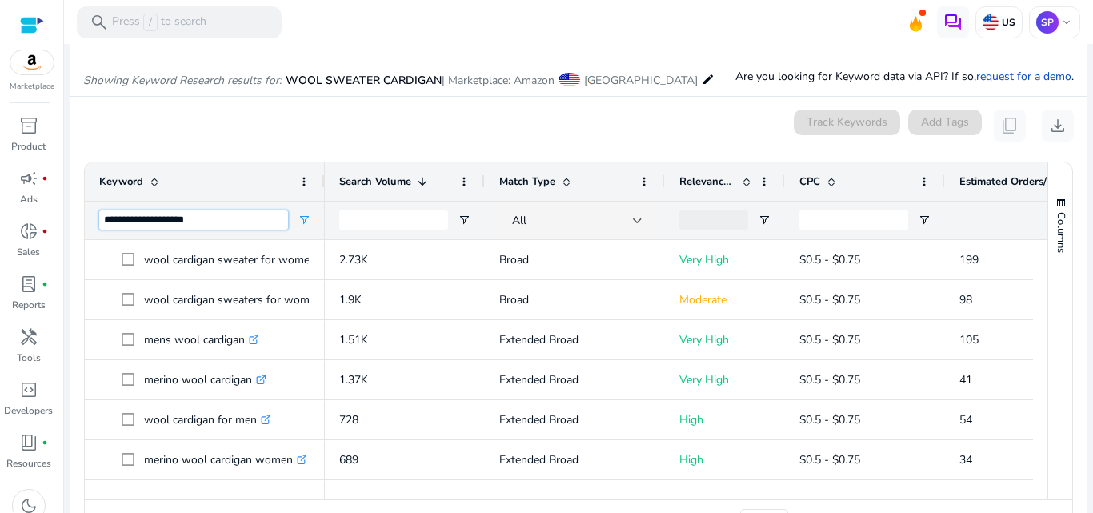
type input "**********"
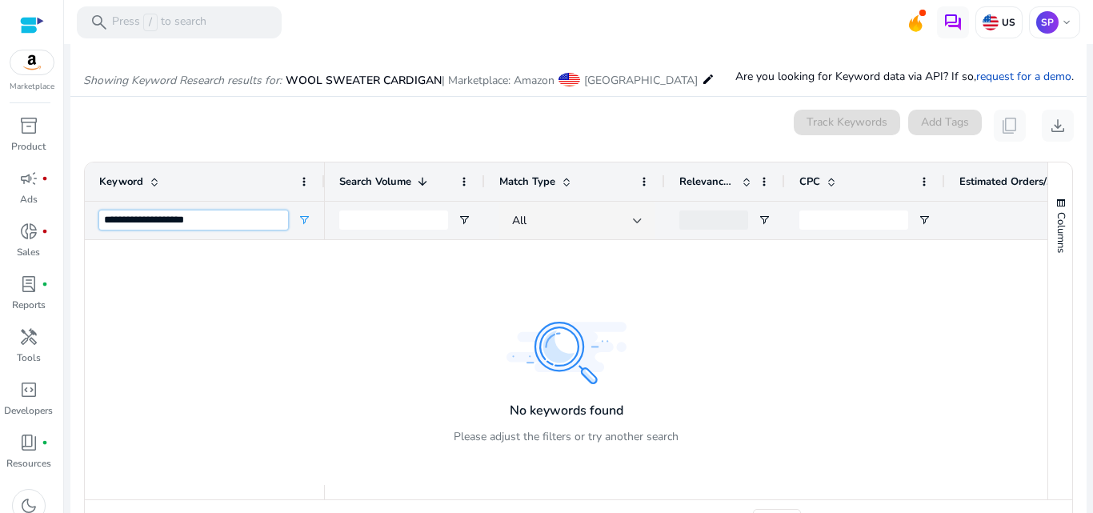
click at [207, 226] on input "**********" at bounding box center [193, 219] width 189 height 19
type input "******"
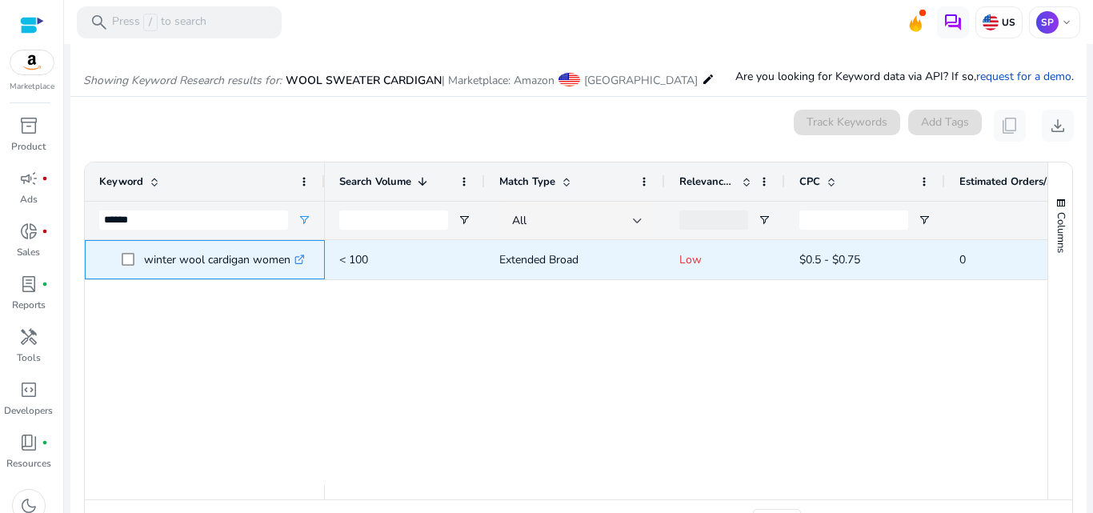
click at [297, 259] on icon ".st0{fill:#2c8af8}" at bounding box center [299, 259] width 10 height 10
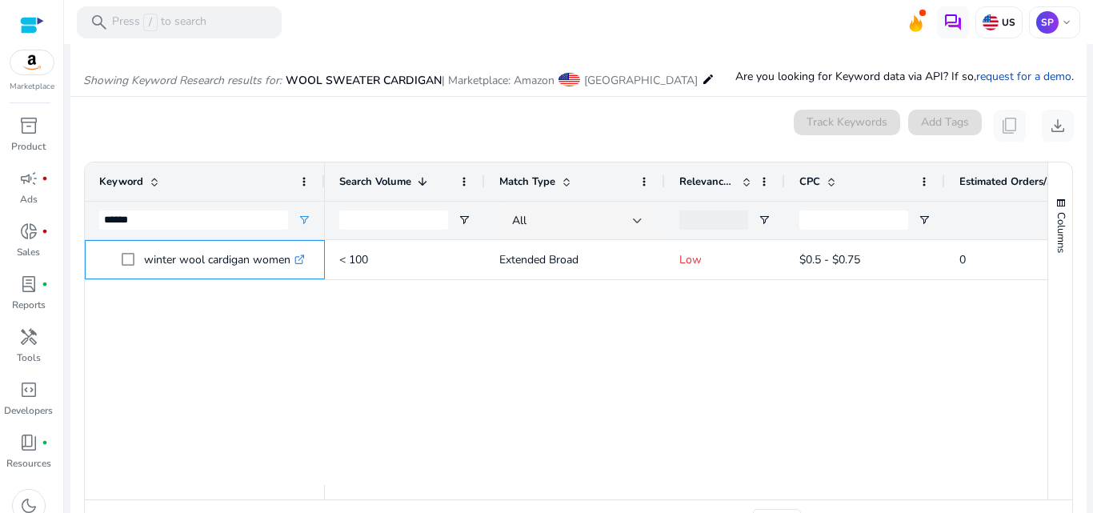
scroll to position [0, 0]
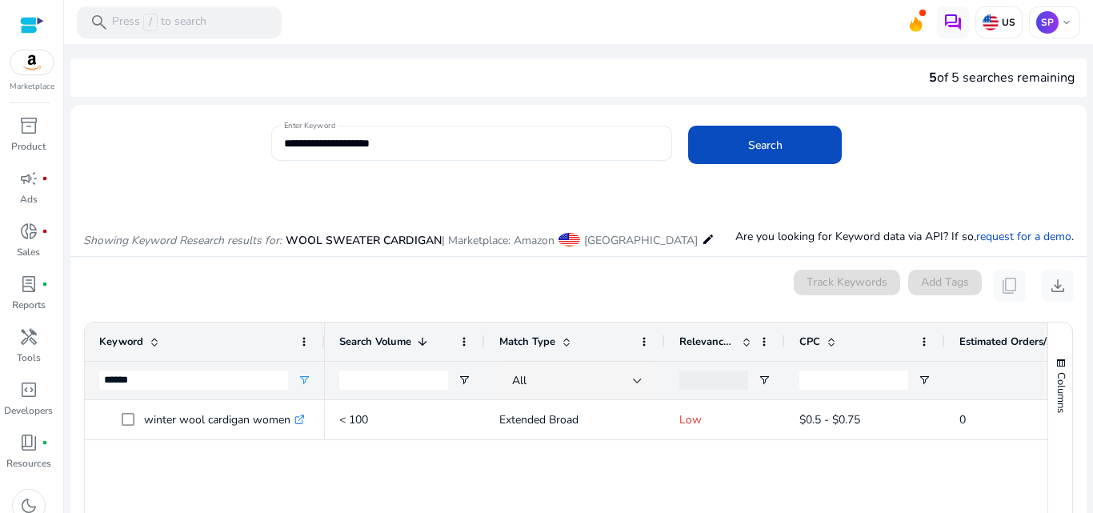
click at [432, 134] on div "**********" at bounding box center [472, 143] width 376 height 35
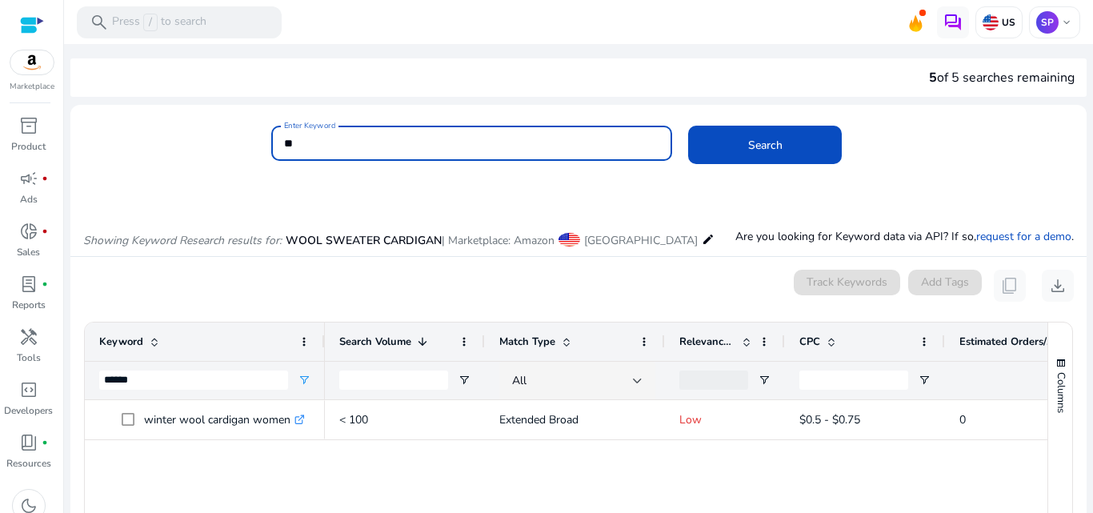
type input "*"
type input "**********"
click at [688, 126] on button "Search" at bounding box center [765, 145] width 154 height 38
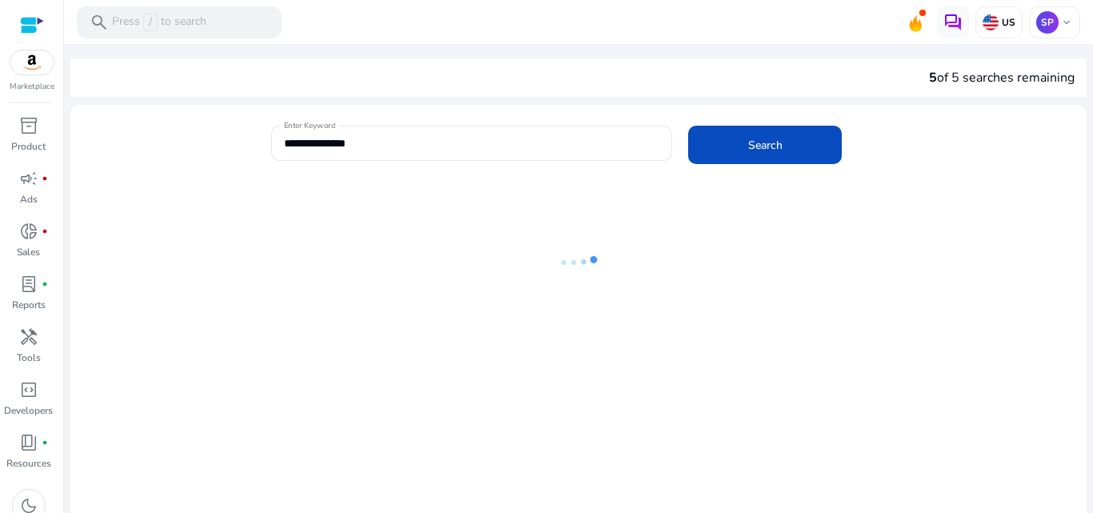
click at [526, 510] on div at bounding box center [578, 384] width 1016 height 389
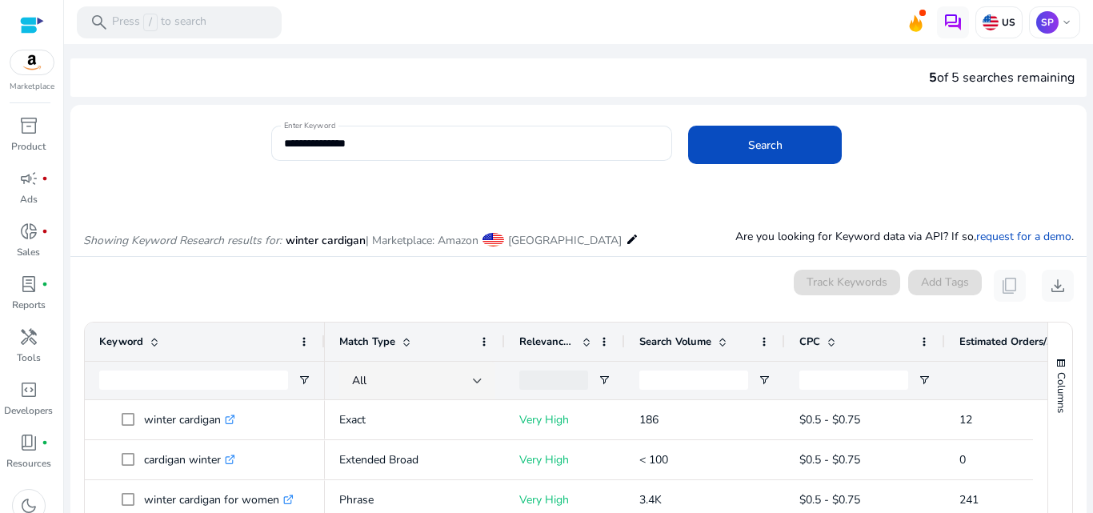
scroll to position [190, 0]
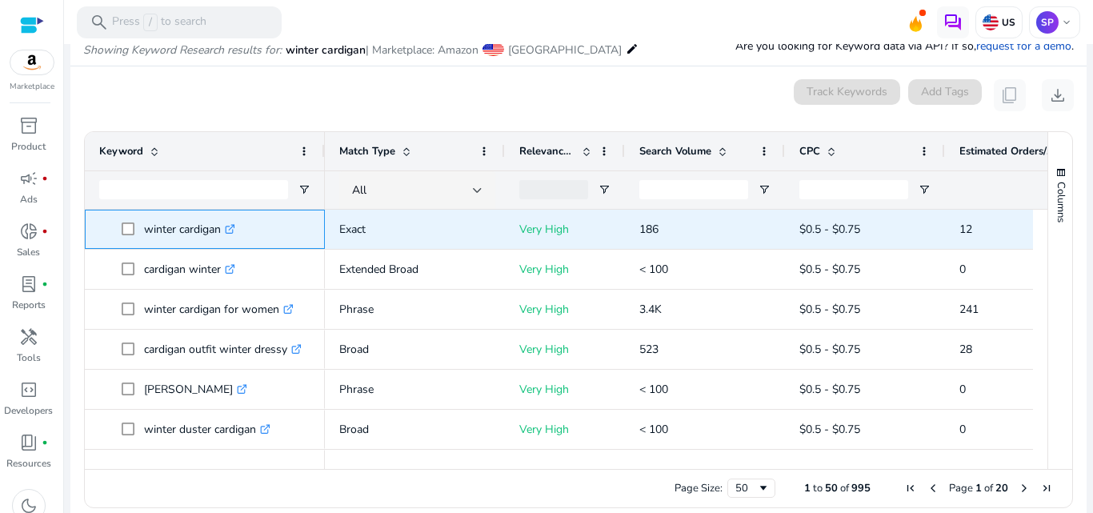
click at [234, 229] on icon at bounding box center [232, 227] width 6 height 6
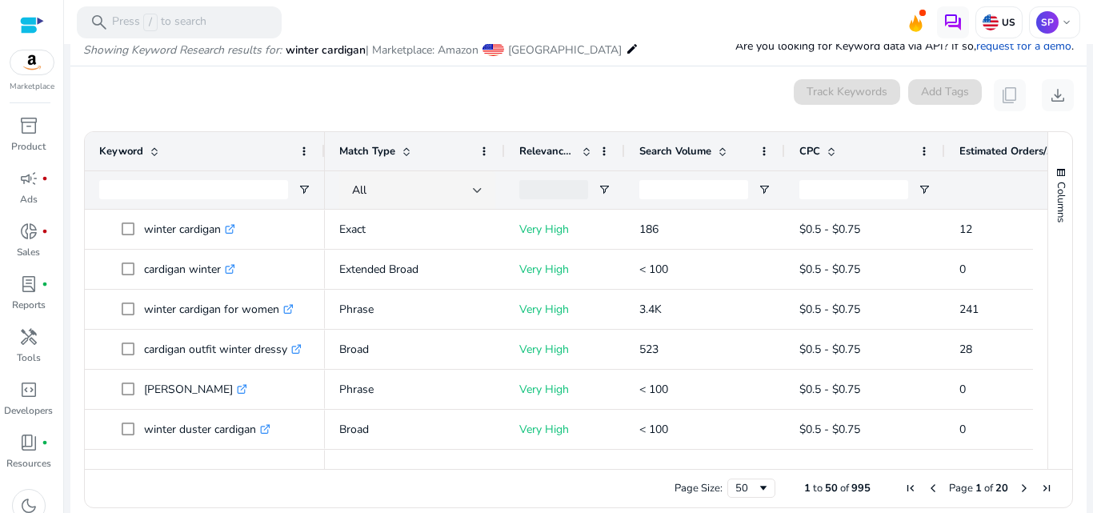
click at [569, 144] on span "Relevance Score" at bounding box center [547, 151] width 56 height 14
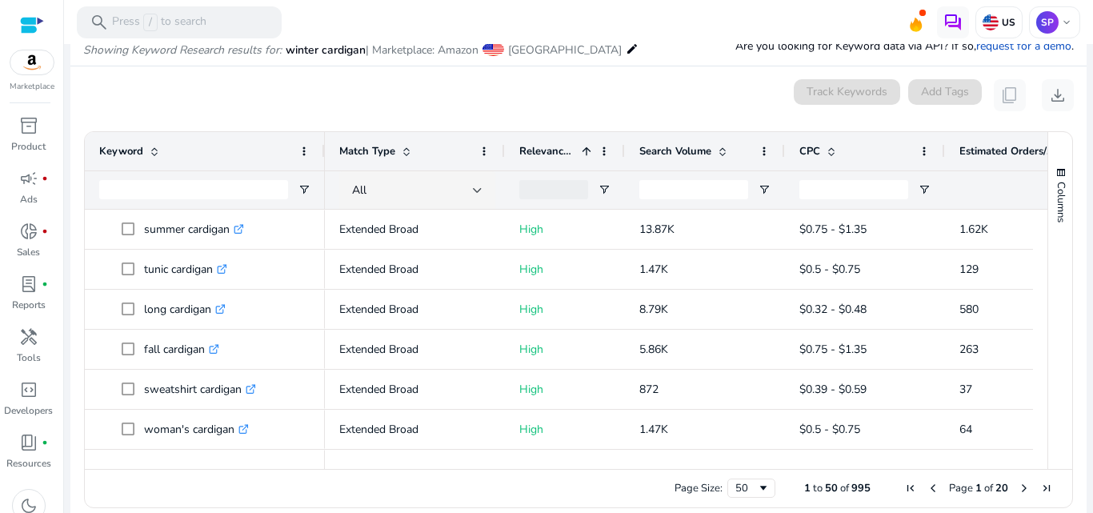
click at [569, 144] on span "Relevance Score" at bounding box center [547, 151] width 56 height 14
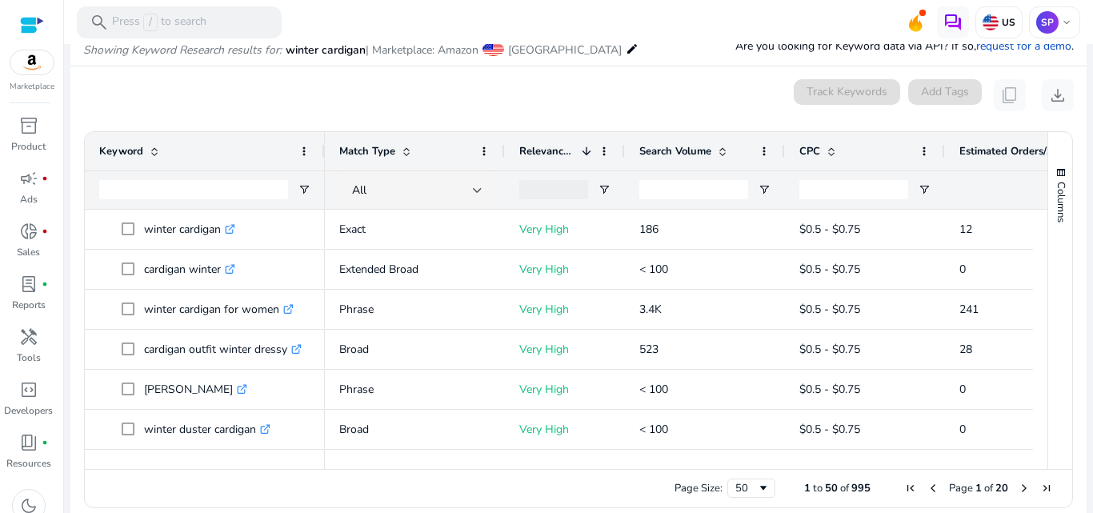
click at [661, 157] on span "Search Volume" at bounding box center [675, 151] width 72 height 14
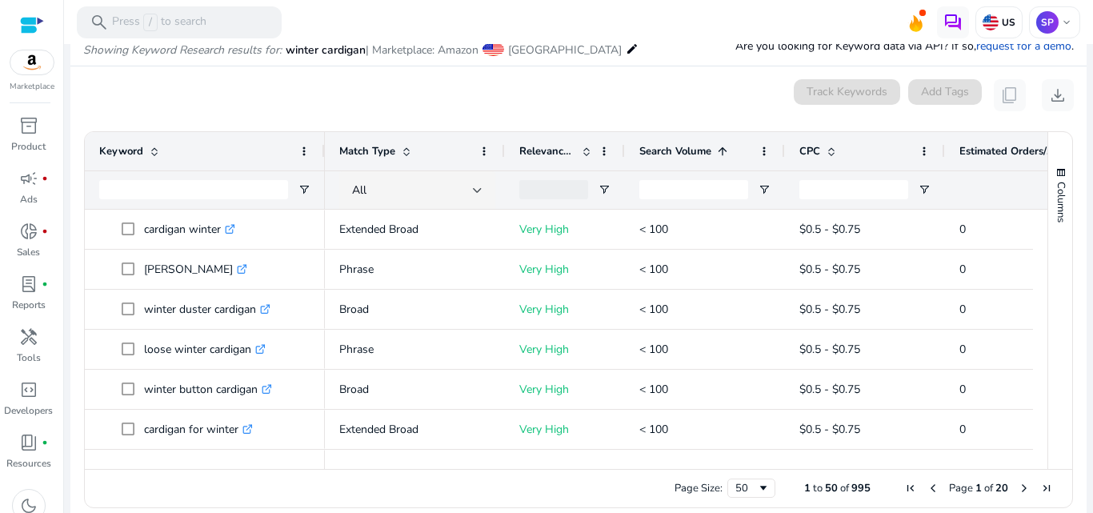
click at [661, 157] on span "Search Volume" at bounding box center [675, 151] width 72 height 14
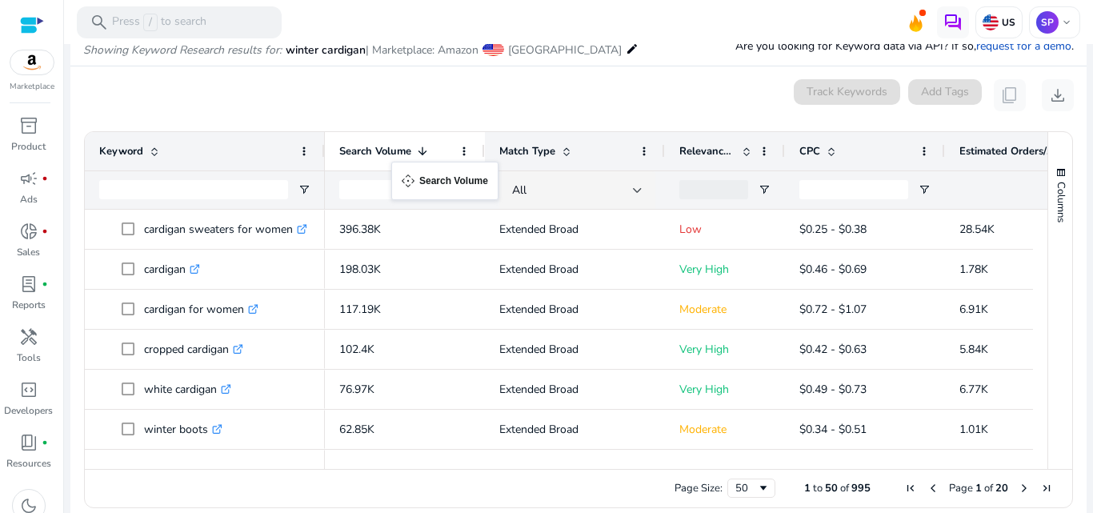
drag, startPoint x: 661, startPoint y: 157, endPoint x: 399, endPoint y: 171, distance: 262.1
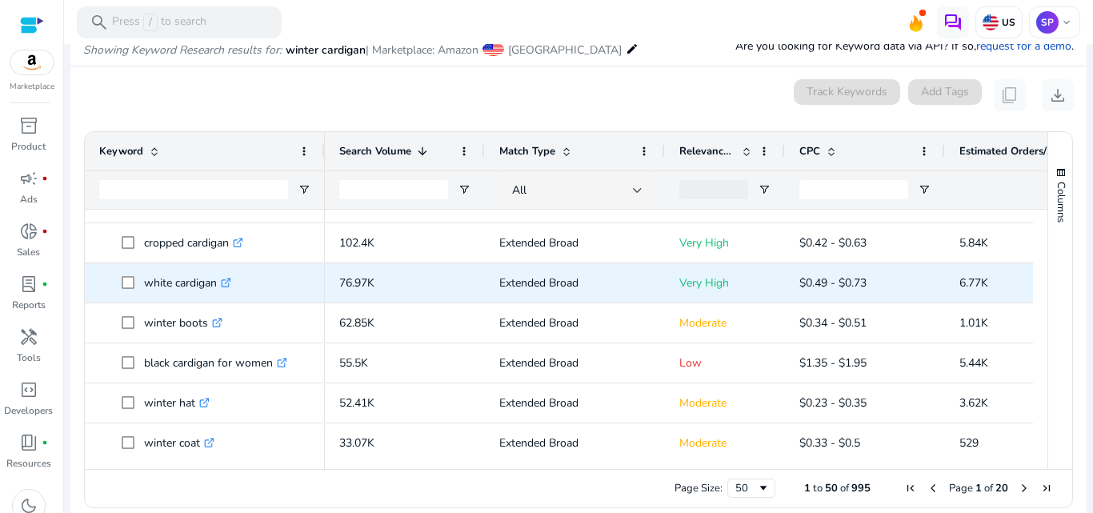
scroll to position [110, 0]
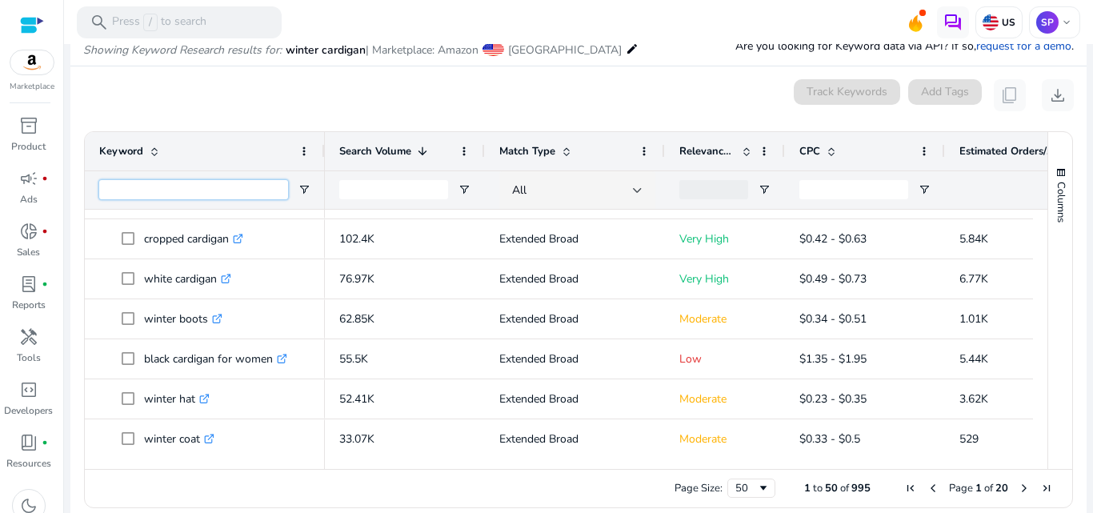
click at [193, 194] on input "Keyword Filter Input" at bounding box center [193, 189] width 189 height 19
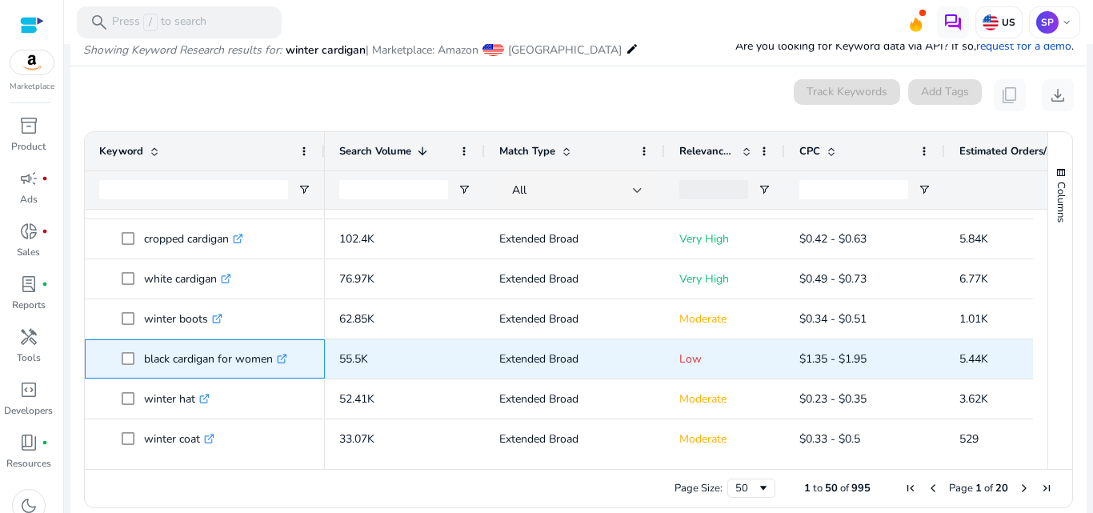
click at [282, 362] on icon at bounding box center [282, 359] width 8 height 8
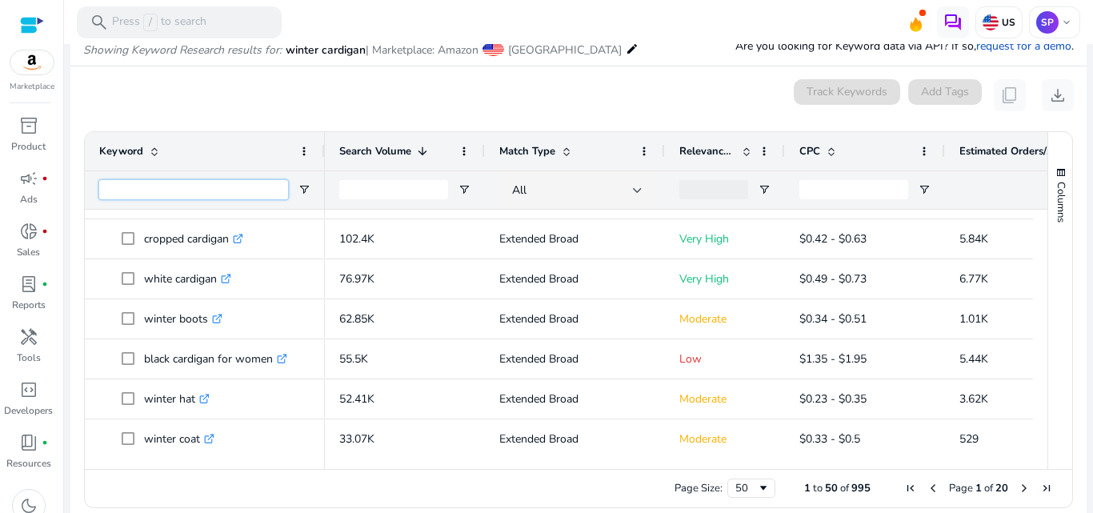
click at [229, 184] on input "Keyword Filter Input" at bounding box center [193, 189] width 189 height 19
type input "**********"
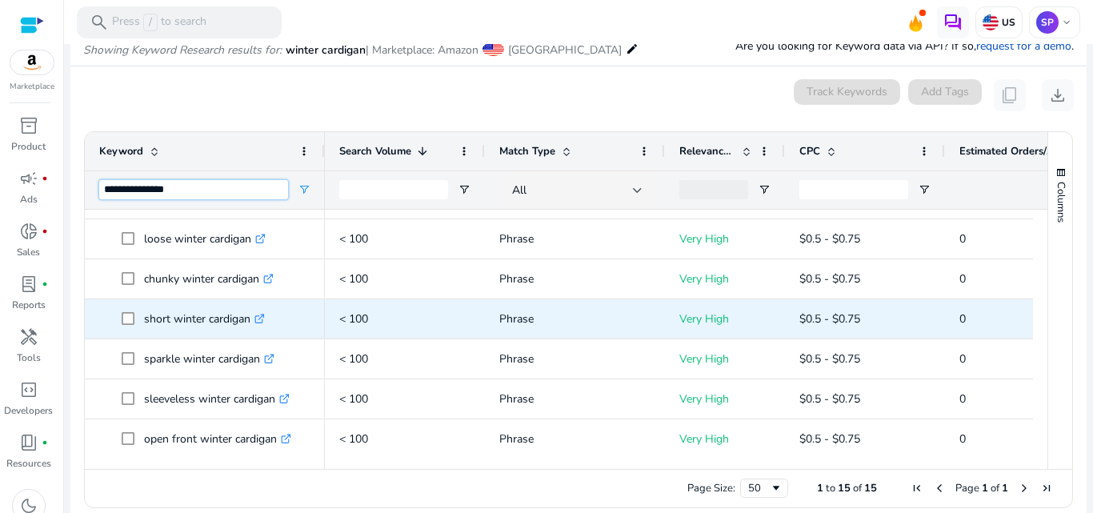
scroll to position [0, 0]
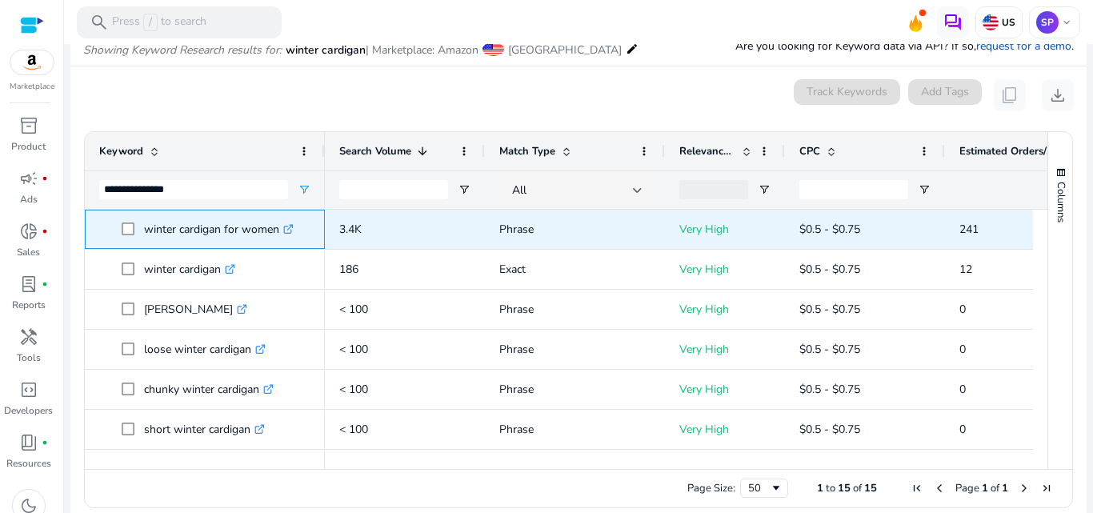
click at [288, 235] on link ".st0{fill:#2c8af8}" at bounding box center [286, 229] width 14 height 15
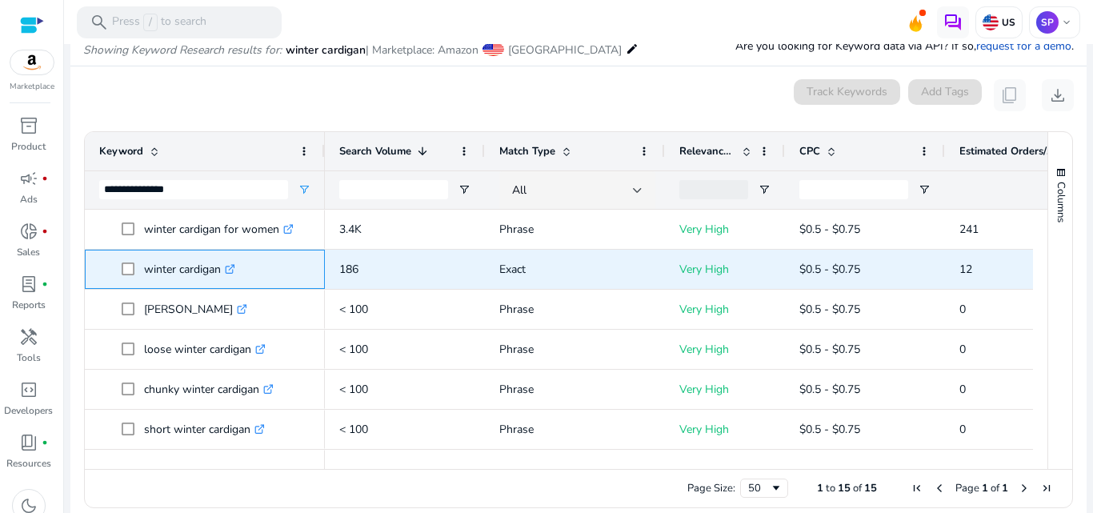
click at [235, 267] on icon at bounding box center [233, 266] width 4 height 4
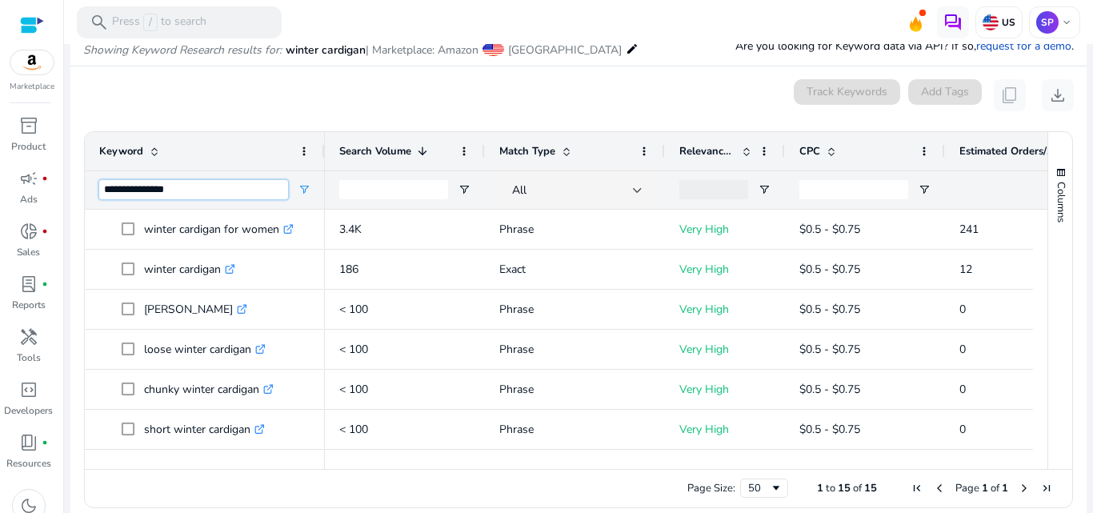
click at [203, 191] on input "**********" at bounding box center [193, 189] width 189 height 19
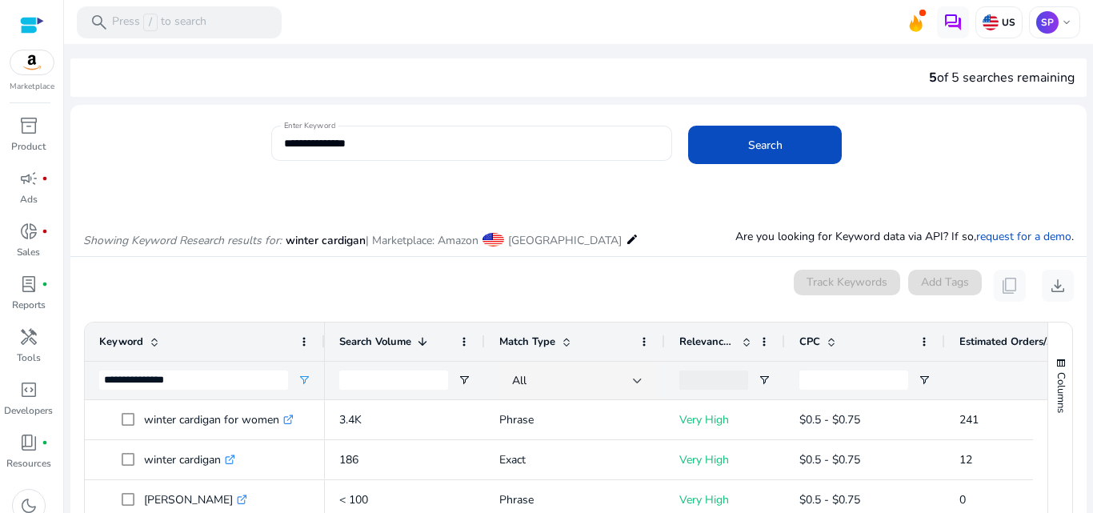
click at [425, 153] on div "**********" at bounding box center [472, 143] width 376 height 35
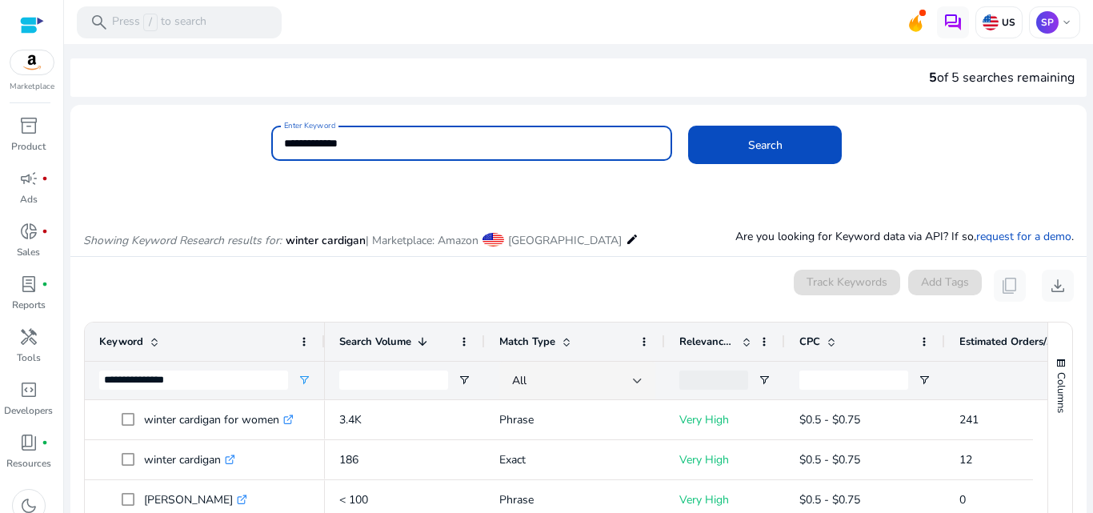
click at [688, 126] on button "Search" at bounding box center [765, 145] width 154 height 38
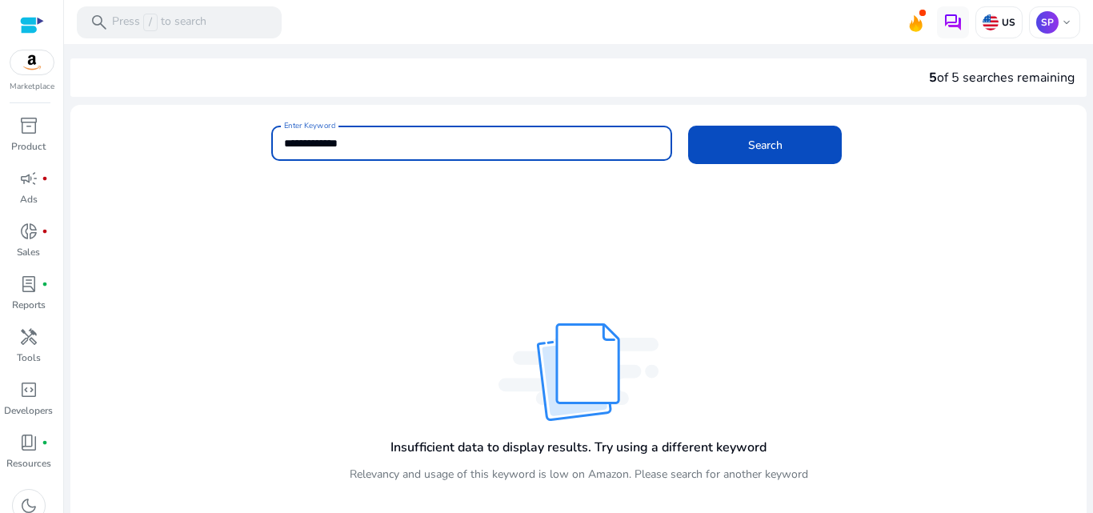
click at [314, 142] on input "**********" at bounding box center [472, 143] width 376 height 18
type input "**********"
click at [688, 126] on button "Search" at bounding box center [765, 145] width 154 height 38
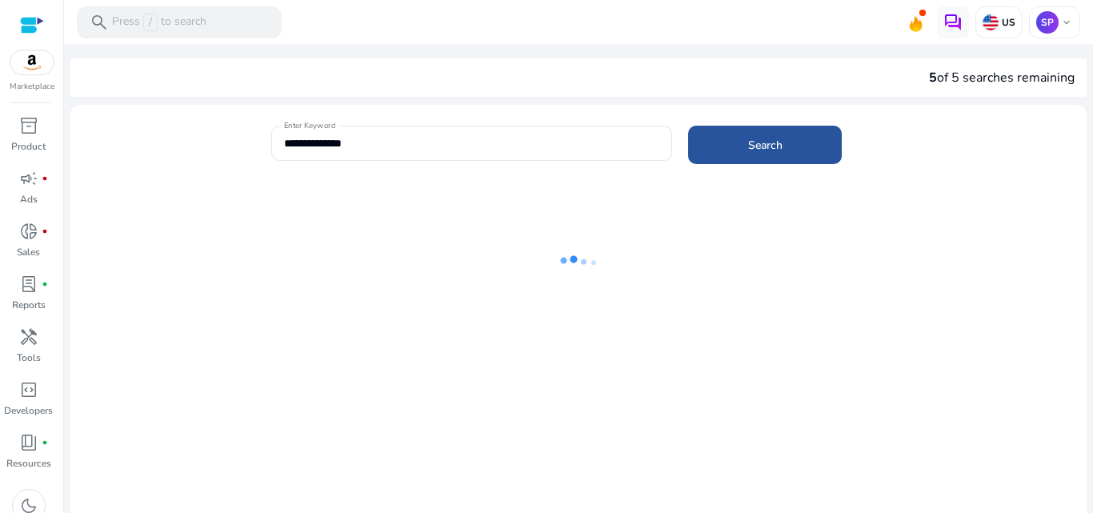
click at [728, 137] on span at bounding box center [765, 145] width 154 height 38
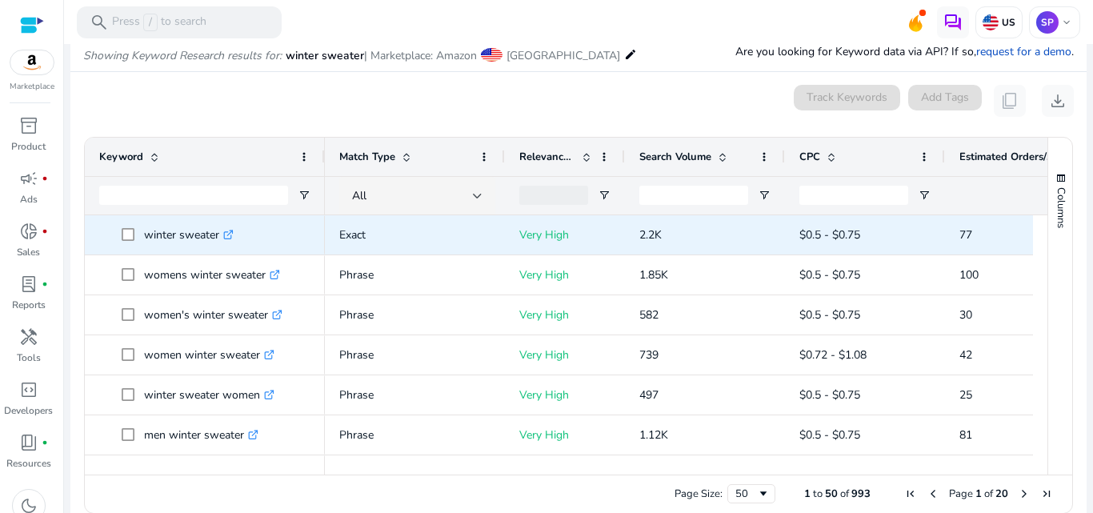
scroll to position [190, 0]
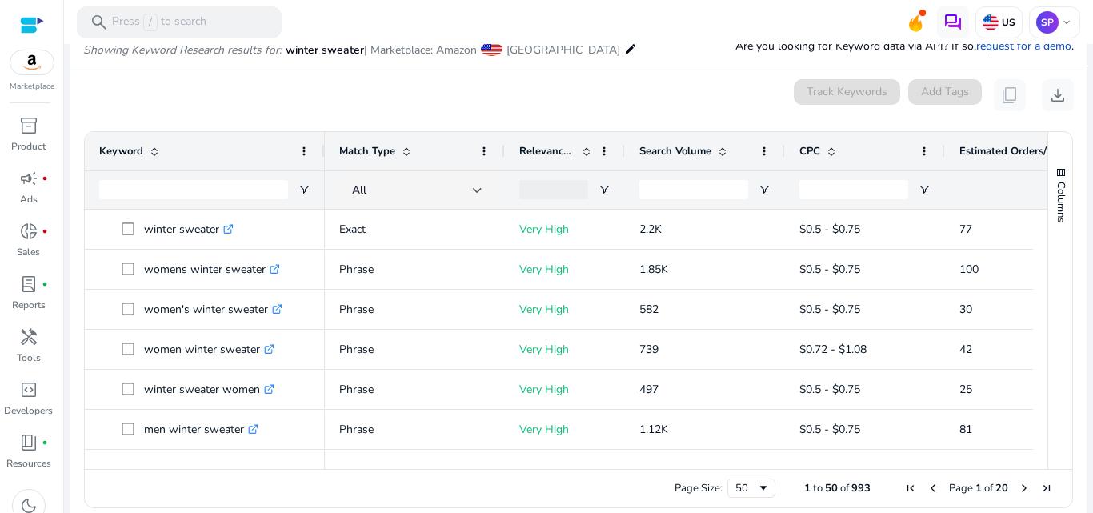
click at [686, 159] on div "Search Volume" at bounding box center [696, 151] width 114 height 30
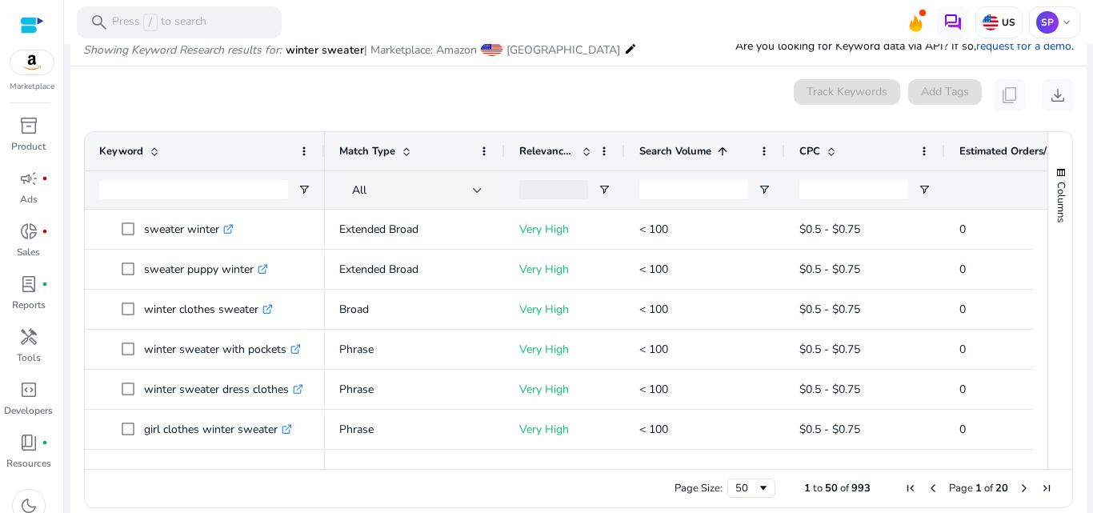
click at [686, 159] on div "Search Volume 1" at bounding box center [696, 151] width 114 height 30
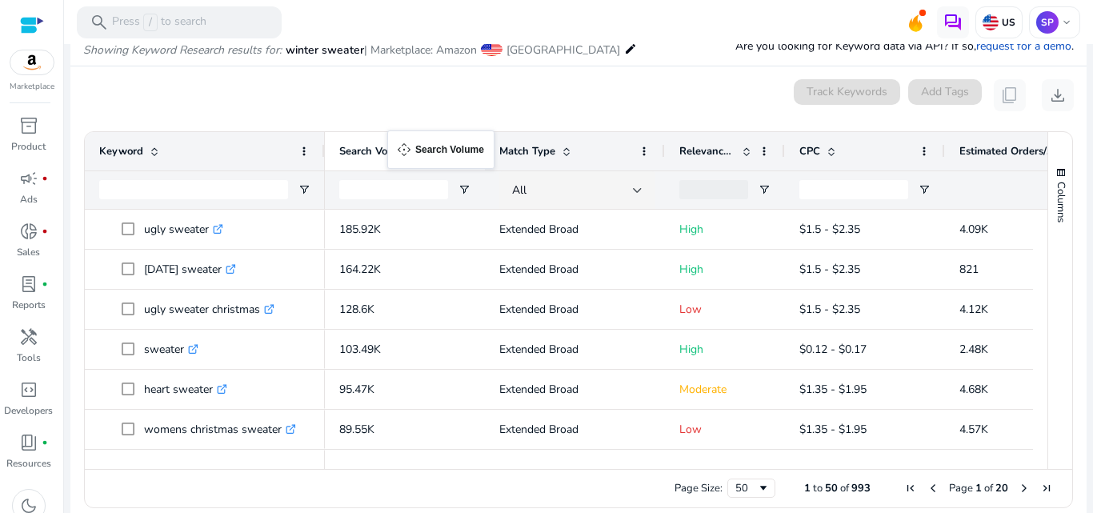
drag, startPoint x: 686, startPoint y: 159, endPoint x: 395, endPoint y: 140, distance: 291.1
click at [206, 186] on input "Keyword Filter Input" at bounding box center [193, 189] width 189 height 19
type input "******"
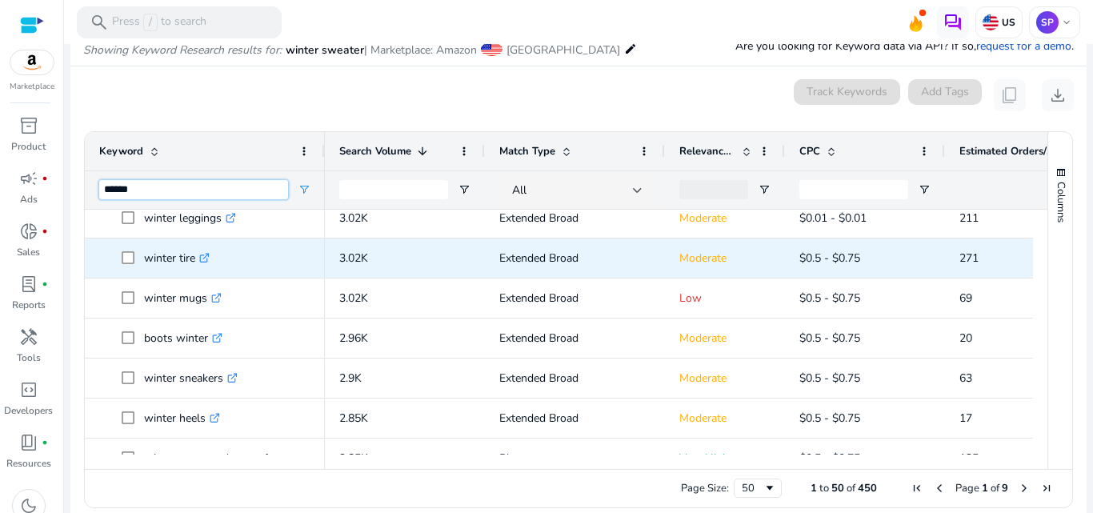
scroll to position [1097, 0]
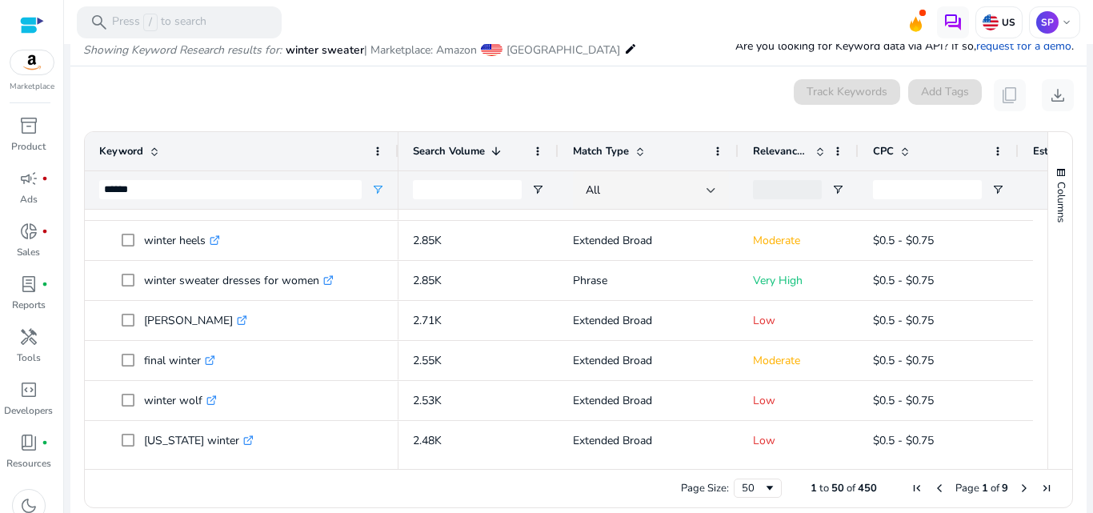
drag, startPoint x: 322, startPoint y: 158, endPoint x: 411, endPoint y: 152, distance: 89.8
click at [401, 152] on div at bounding box center [398, 151] width 6 height 38
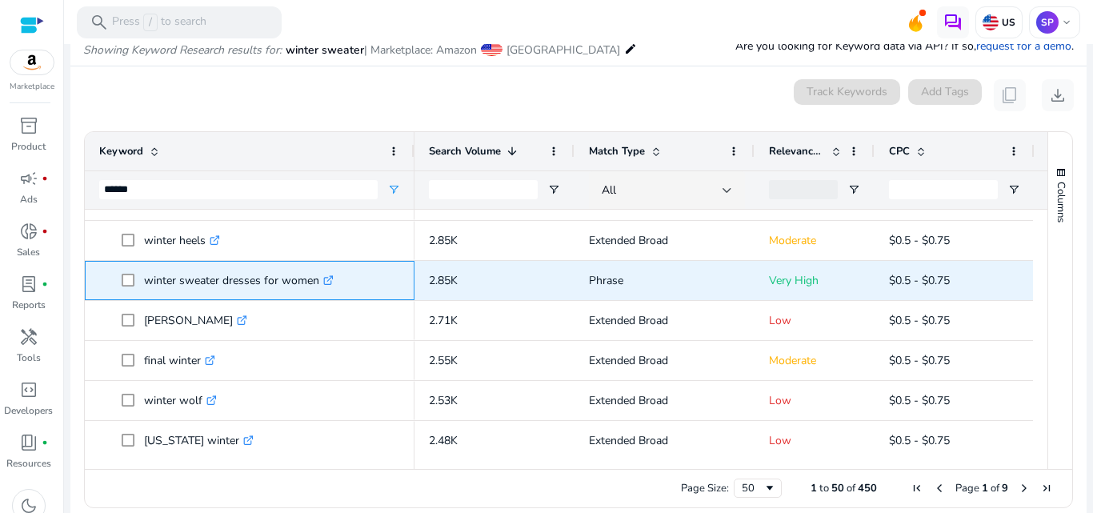
click at [334, 280] on icon ".st0{fill:#2c8af8}" at bounding box center [328, 280] width 10 height 10
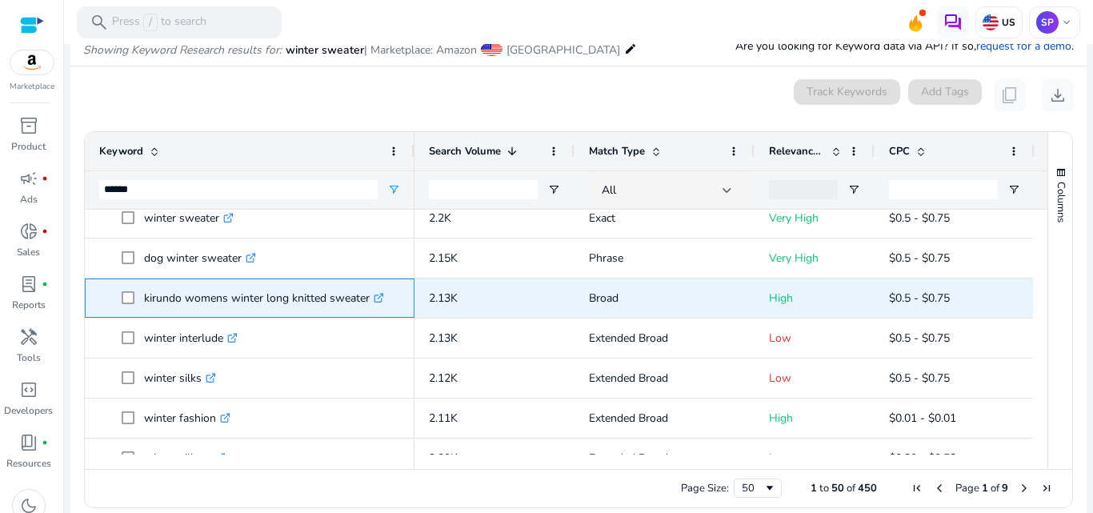
click at [376, 297] on icon at bounding box center [379, 298] width 8 height 8
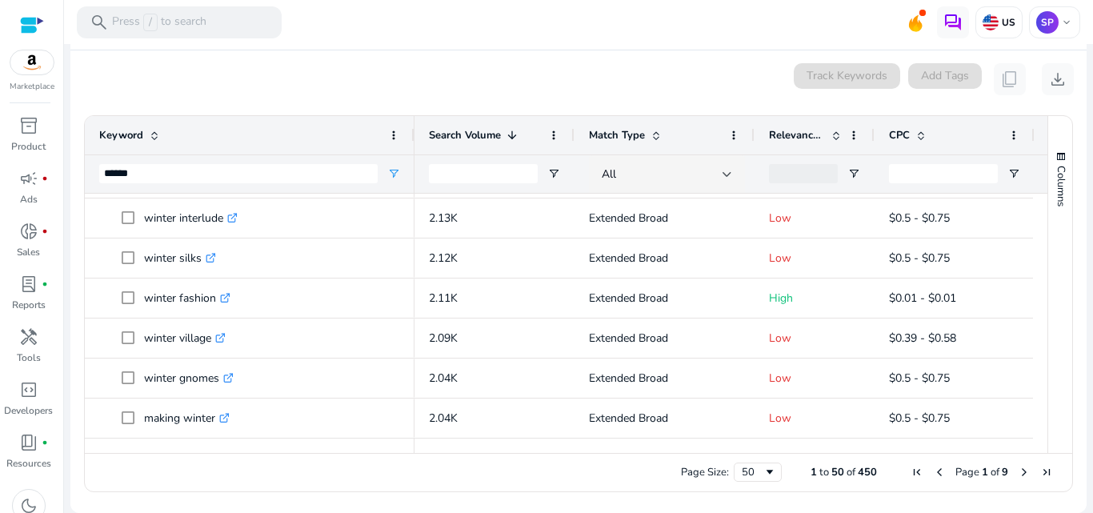
click at [1018, 471] on span "Next Page" at bounding box center [1024, 472] width 13 height 13
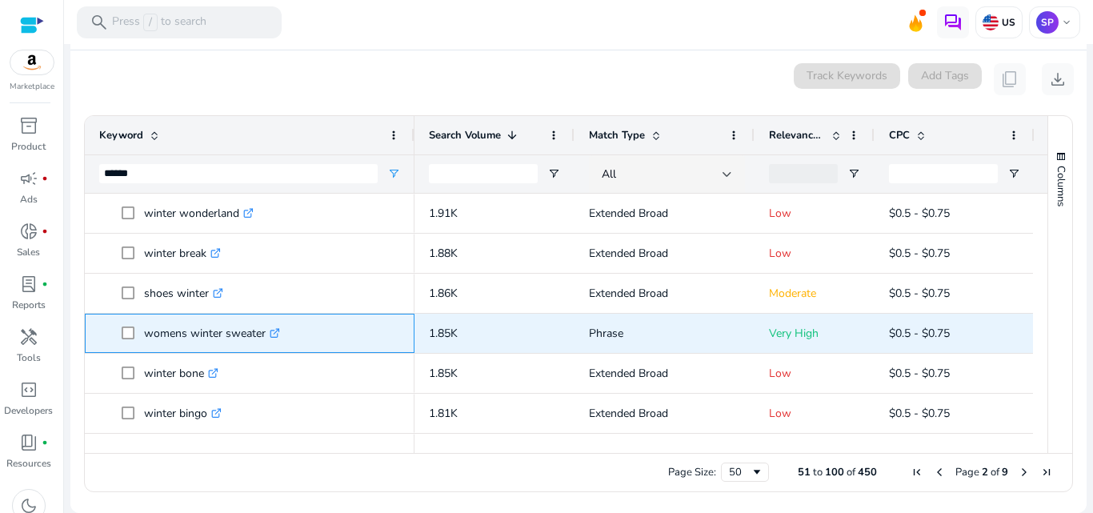
click at [272, 336] on icon ".st0{fill:#2c8af8}" at bounding box center [275, 333] width 10 height 10
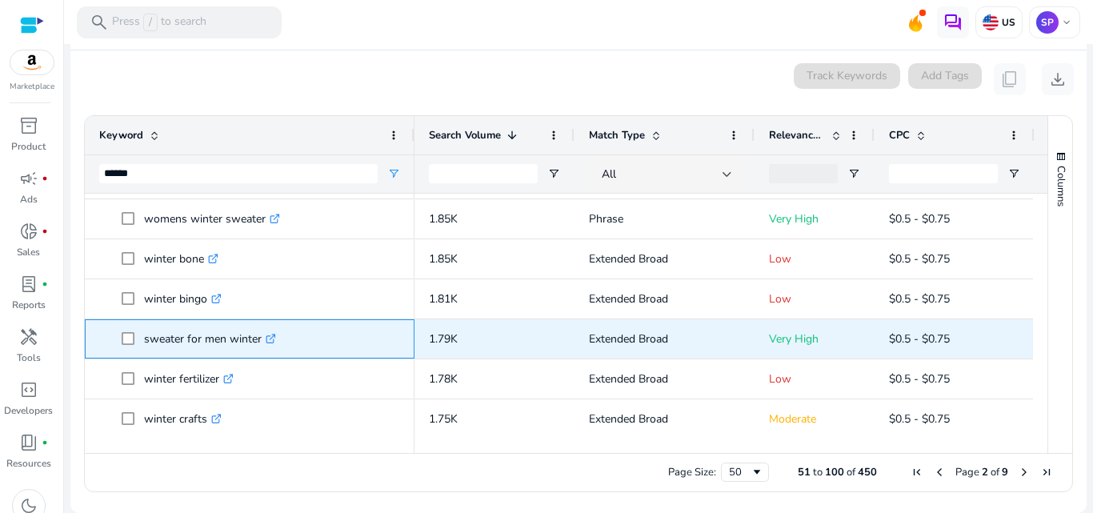
click at [268, 338] on icon ".st0{fill:#2c8af8}" at bounding box center [271, 339] width 10 height 10
